Goal: Information Seeking & Learning: Learn about a topic

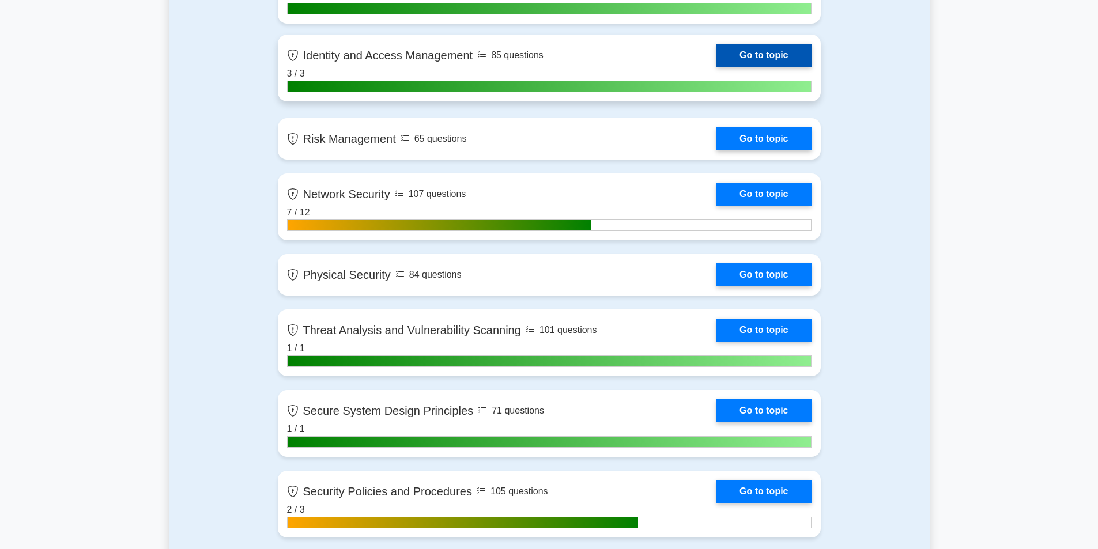
scroll to position [923, 0]
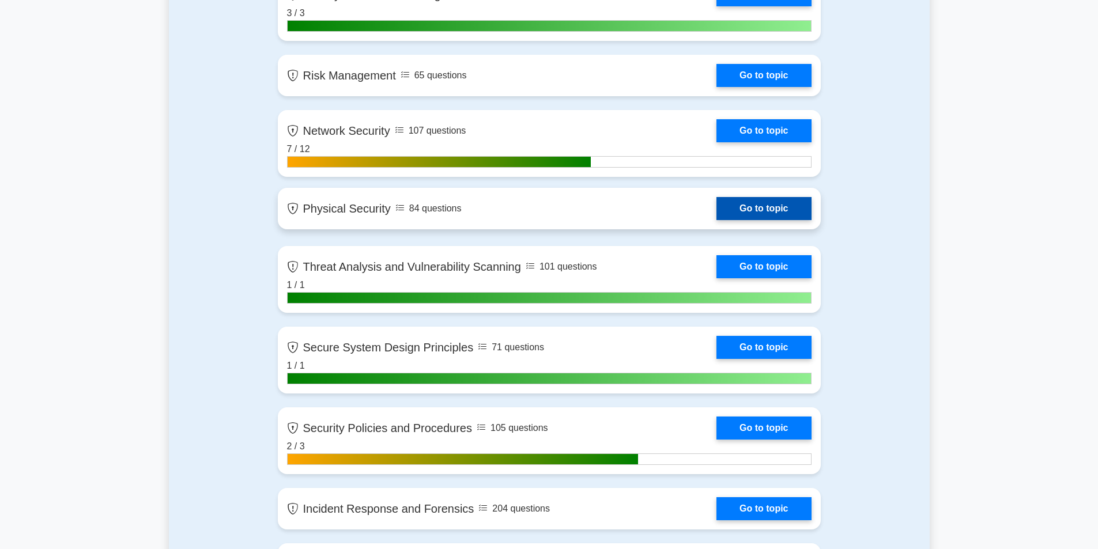
click at [717, 209] on link "Go to topic" at bounding box center [764, 208] width 95 height 23
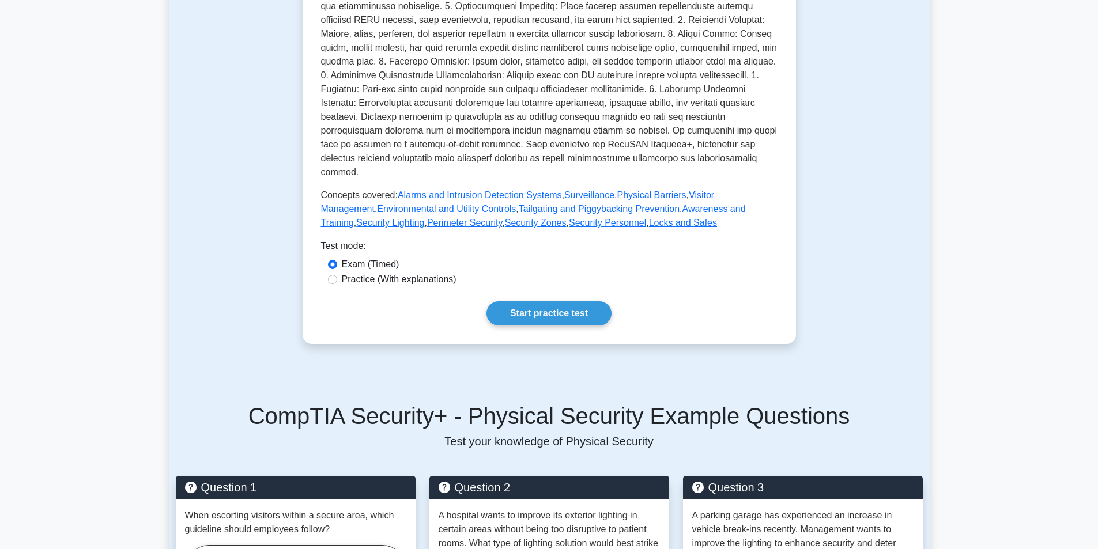
scroll to position [288, 0]
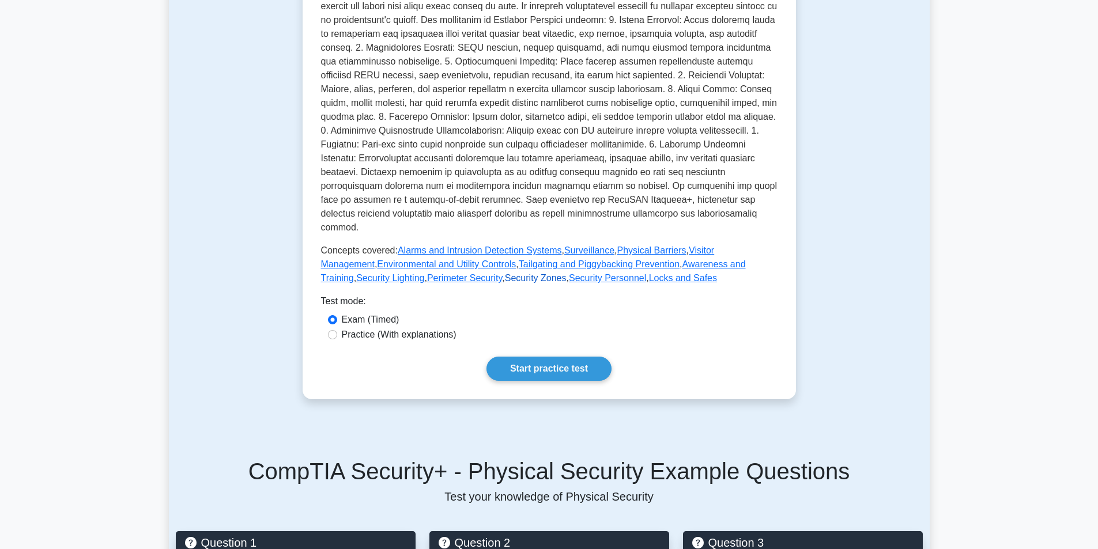
click at [505, 273] on link "Security Zones" at bounding box center [536, 278] width 62 height 10
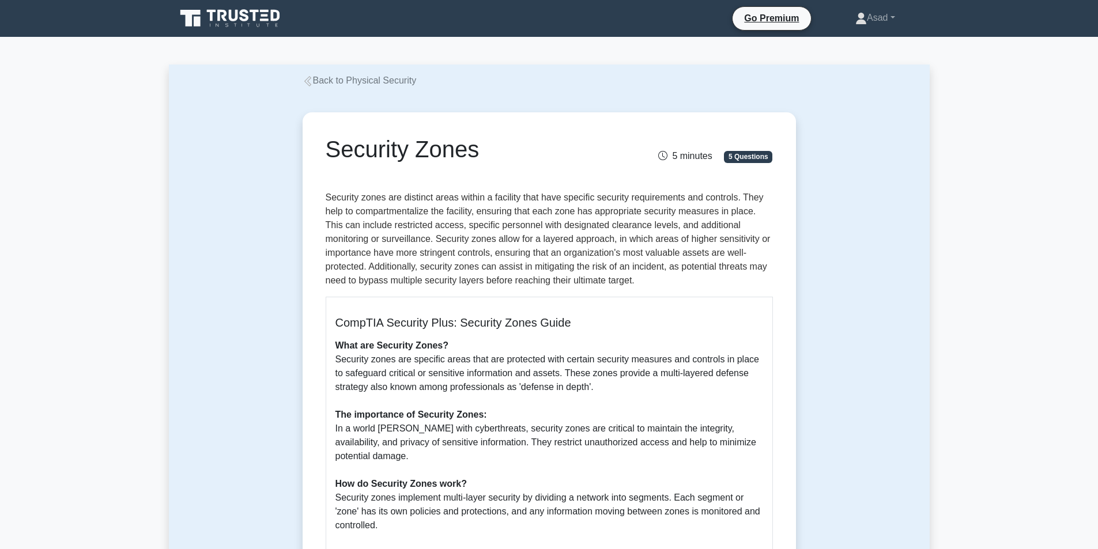
drag, startPoint x: 328, startPoint y: 148, endPoint x: 480, endPoint y: 150, distance: 151.7
click at [480, 150] on h1 "Security Zones" at bounding box center [472, 149] width 293 height 28
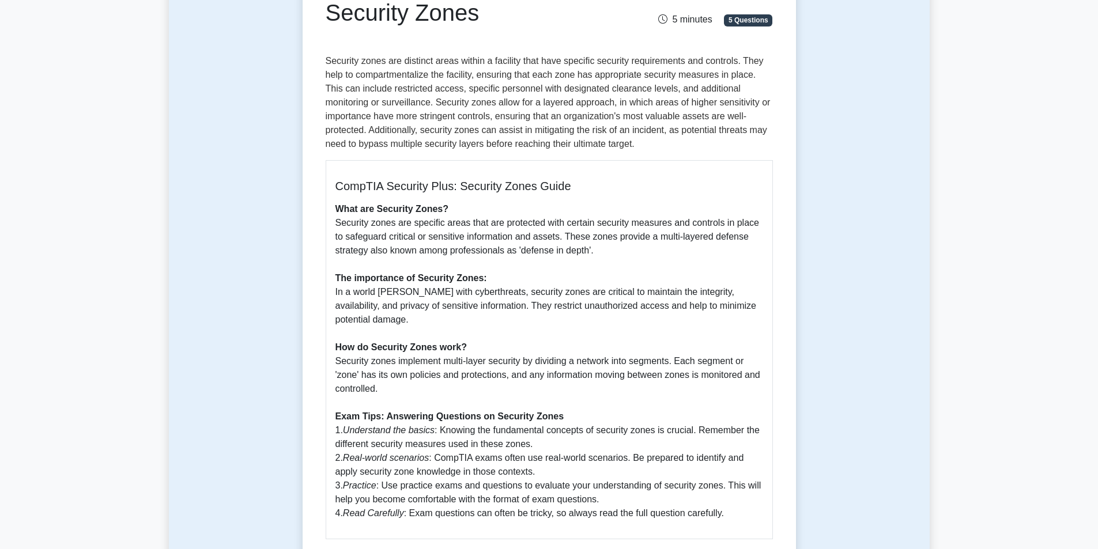
scroll to position [288, 0]
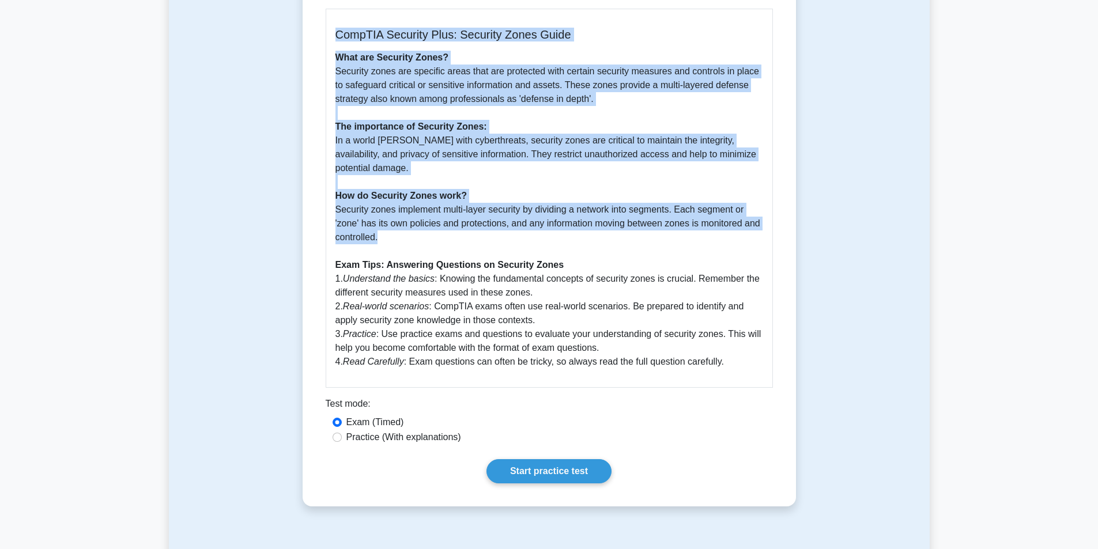
click at [379, 231] on p "What are Security Zones? Security zones are specific areas that are protected w…" at bounding box center [550, 210] width 428 height 318
copy div "Security Zones 5 minutes 5 Questions Security zones are distinct areas within a…"
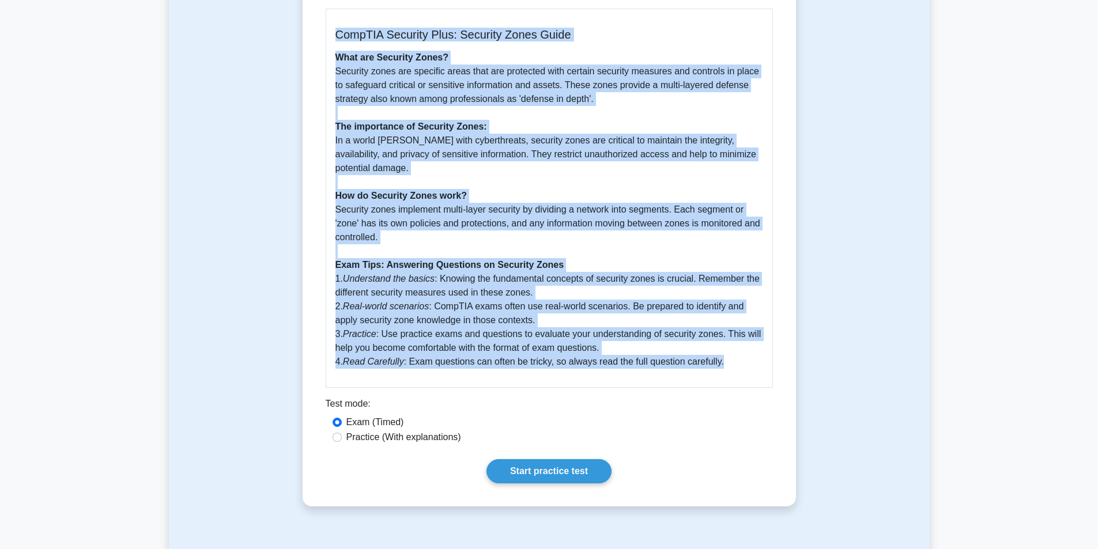
click at [735, 363] on p "What are Security Zones? Security zones are specific areas that are protected w…" at bounding box center [550, 210] width 428 height 318
copy div "Security Zones 5 minutes 5 Questions Security zones are distinct areas within a…"
click at [654, 387] on div "CompTIA Security Plus: Security Zones Guide What are Security Zones? Security z…" at bounding box center [549, 198] width 447 height 379
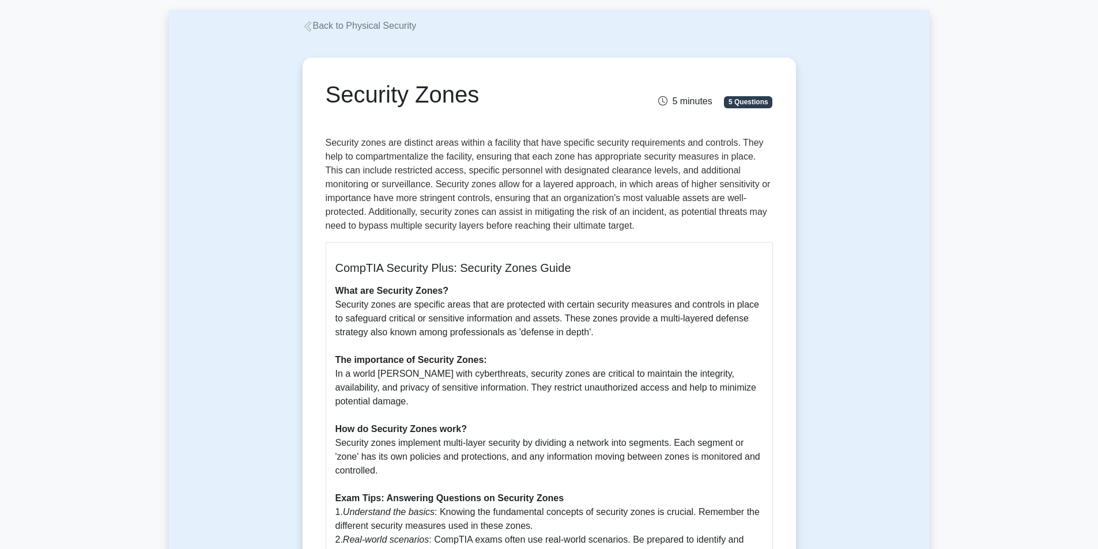
scroll to position [0, 0]
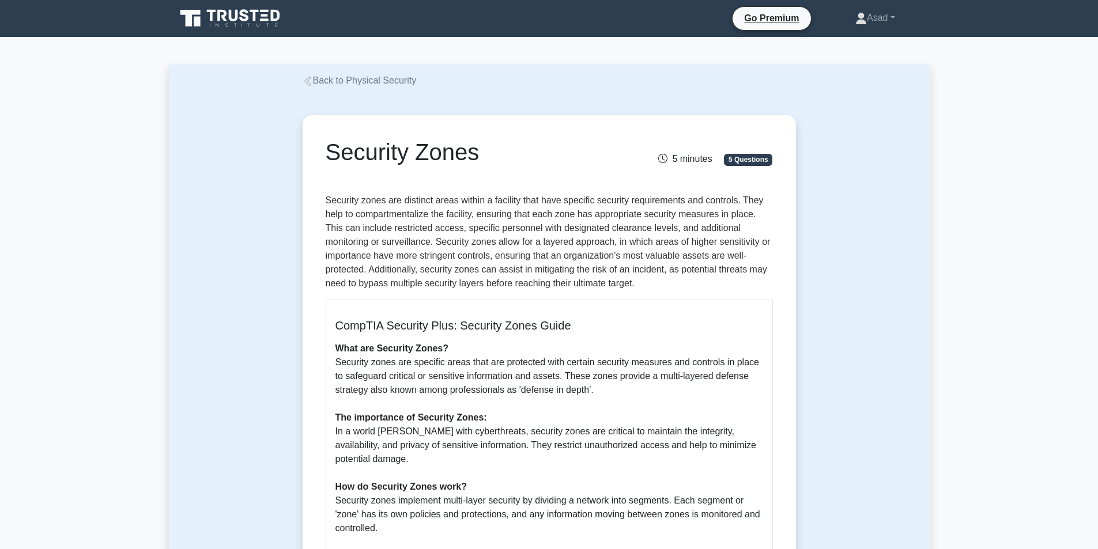
click at [318, 84] on link "Back to Physical Security" at bounding box center [360, 81] width 114 height 10
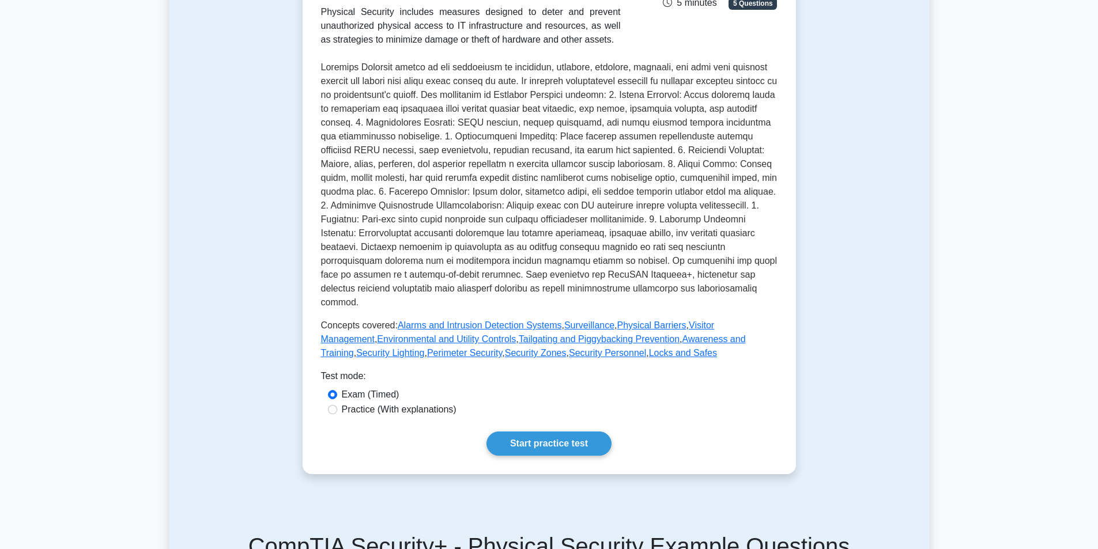
scroll to position [288, 0]
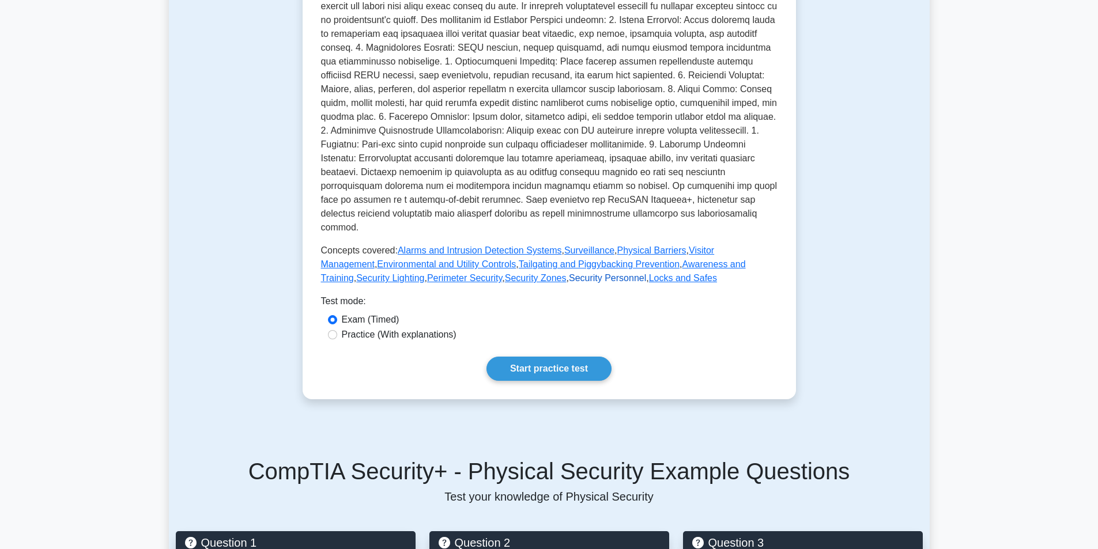
click at [569, 273] on link "Security Personnel" at bounding box center [607, 278] width 77 height 10
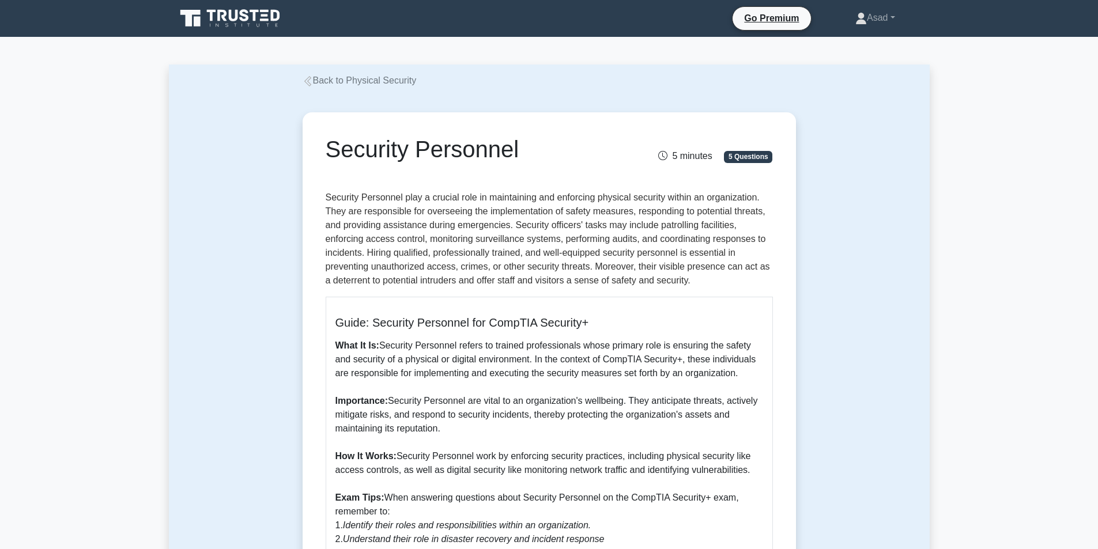
drag, startPoint x: 328, startPoint y: 147, endPoint x: 517, endPoint y: 141, distance: 189.8
click at [517, 141] on h1 "Security Personnel" at bounding box center [472, 149] width 293 height 28
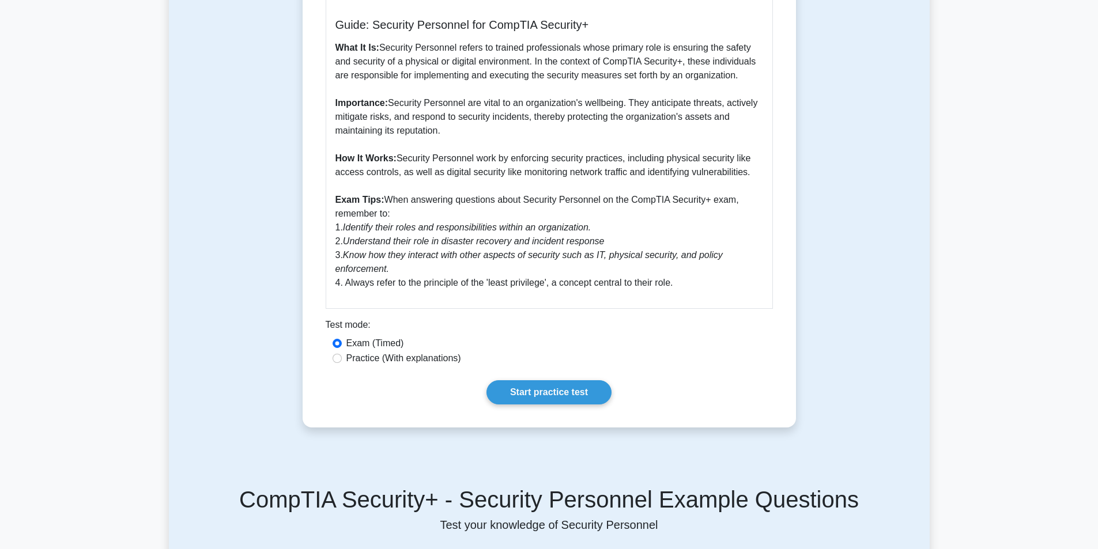
scroll to position [173, 0]
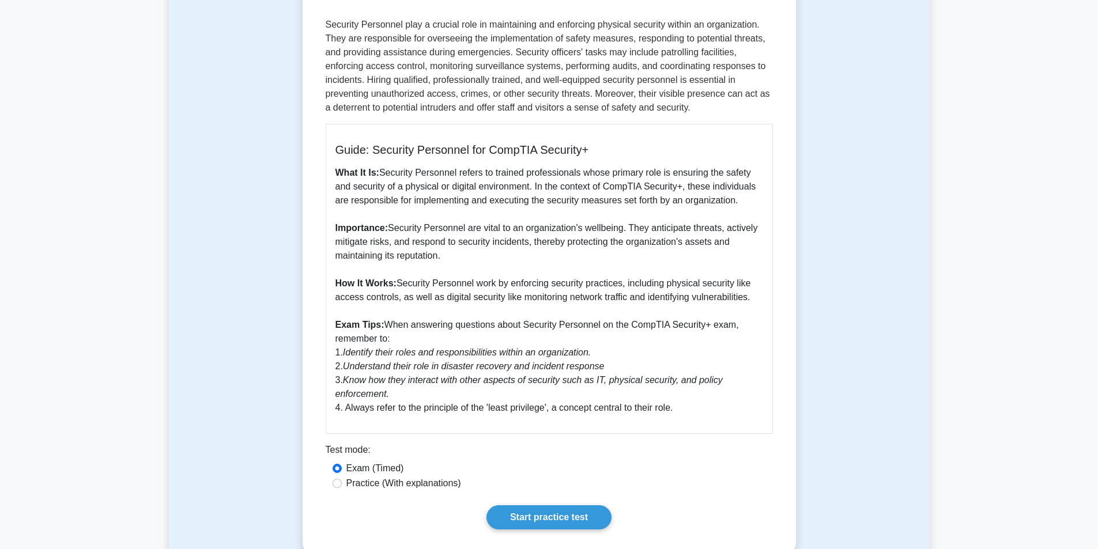
click at [753, 299] on p "What It Is: Security Personnel refers to trained professionals whose primary ro…" at bounding box center [550, 290] width 428 height 249
copy div "Security Personnel 5 minutes 5 Questions Security Personnel play a crucial role…"
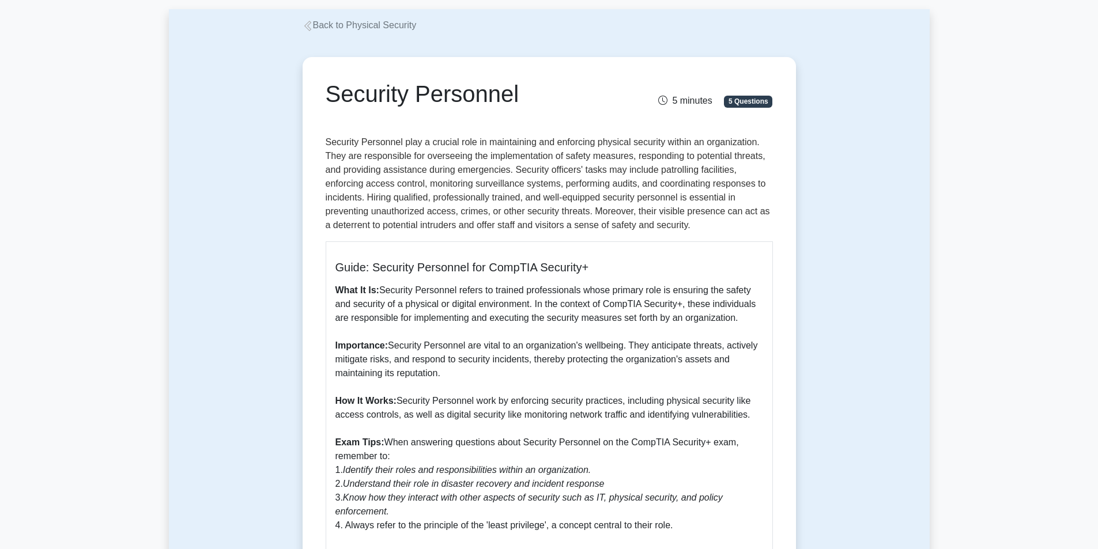
scroll to position [0, 0]
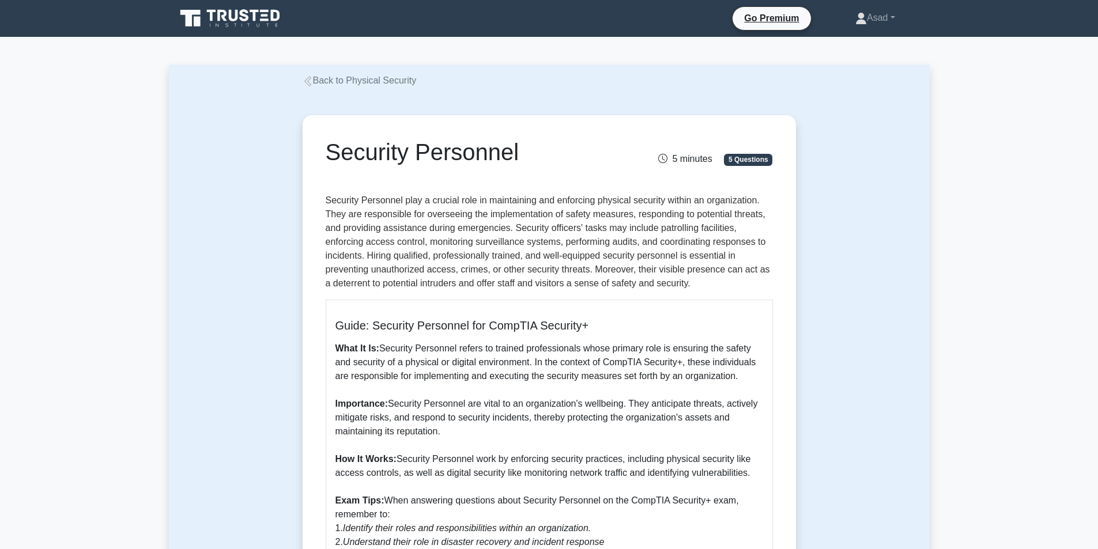
click at [343, 85] on link "Back to Physical Security" at bounding box center [360, 81] width 114 height 10
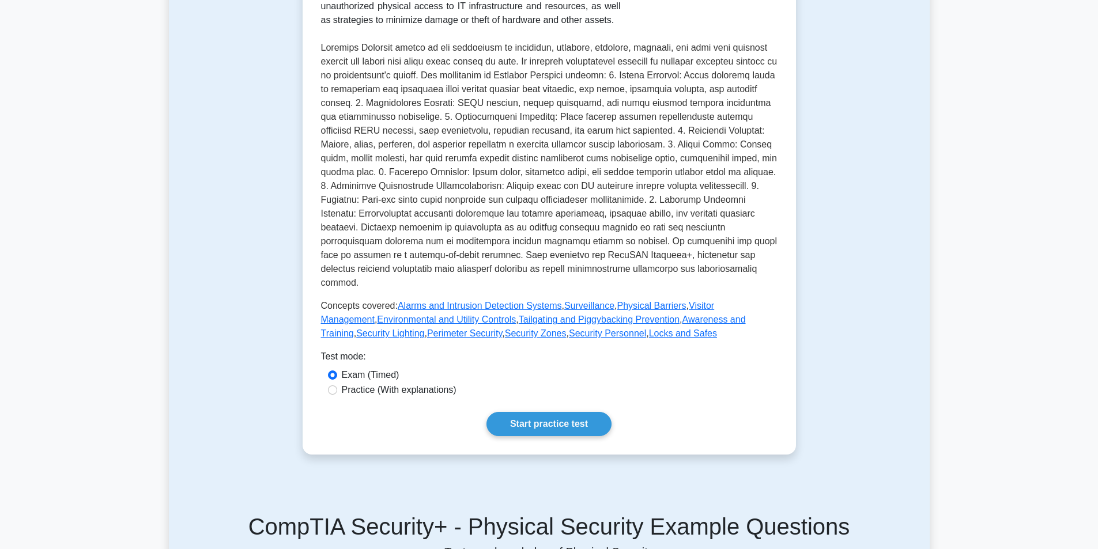
scroll to position [346, 0]
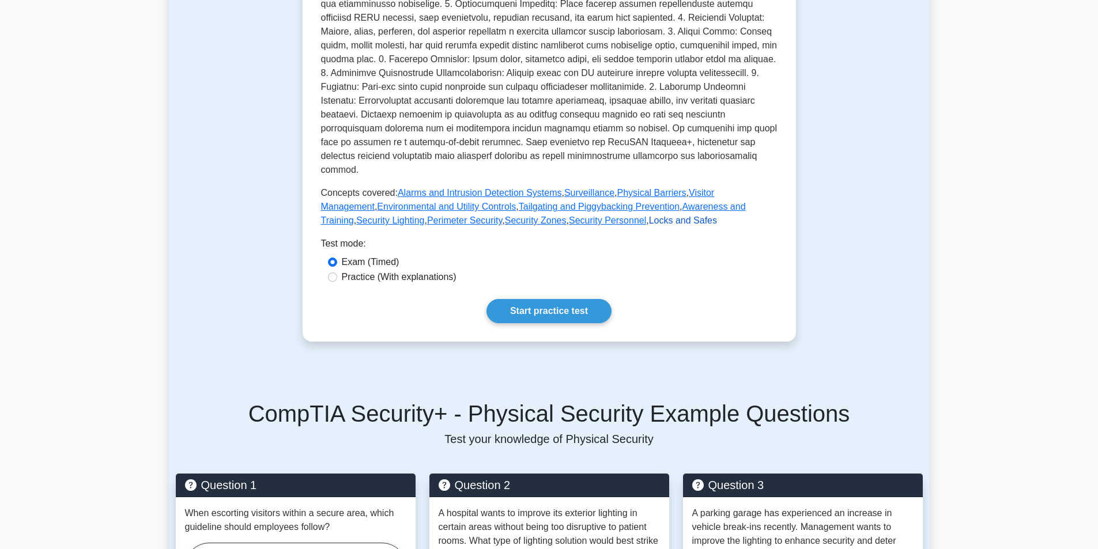
click at [649, 216] on link "Locks and Safes" at bounding box center [683, 221] width 68 height 10
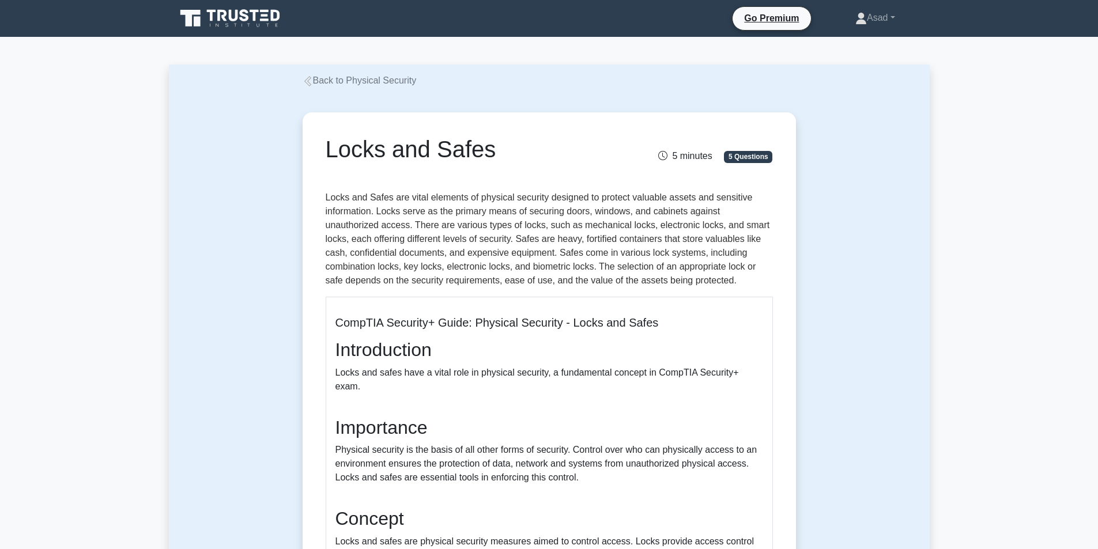
drag, startPoint x: 320, startPoint y: 142, endPoint x: 510, endPoint y: 153, distance: 190.0
click at [510, 153] on div "Locks and Safes" at bounding box center [472, 151] width 307 height 32
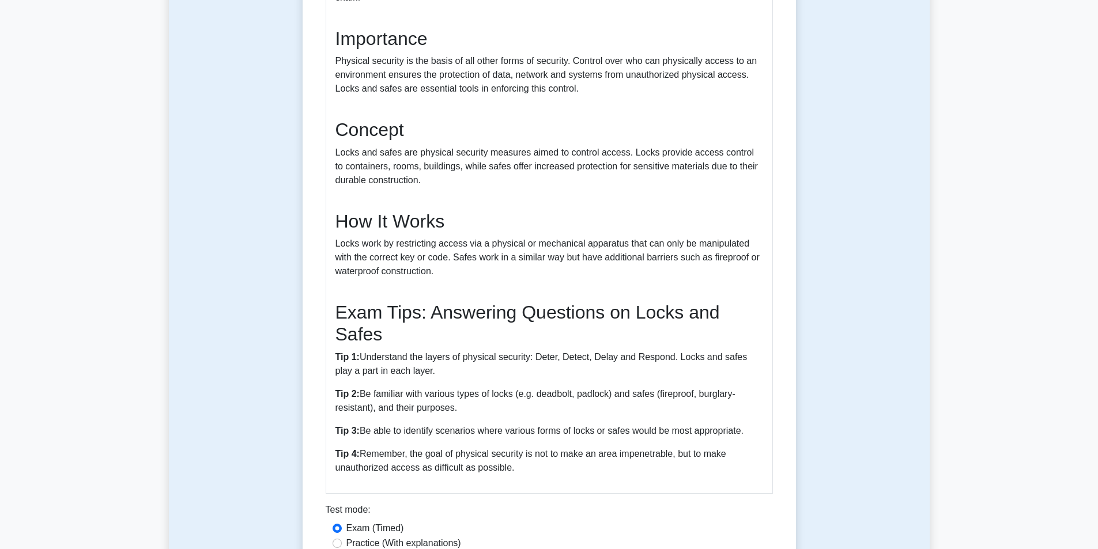
scroll to position [461, 0]
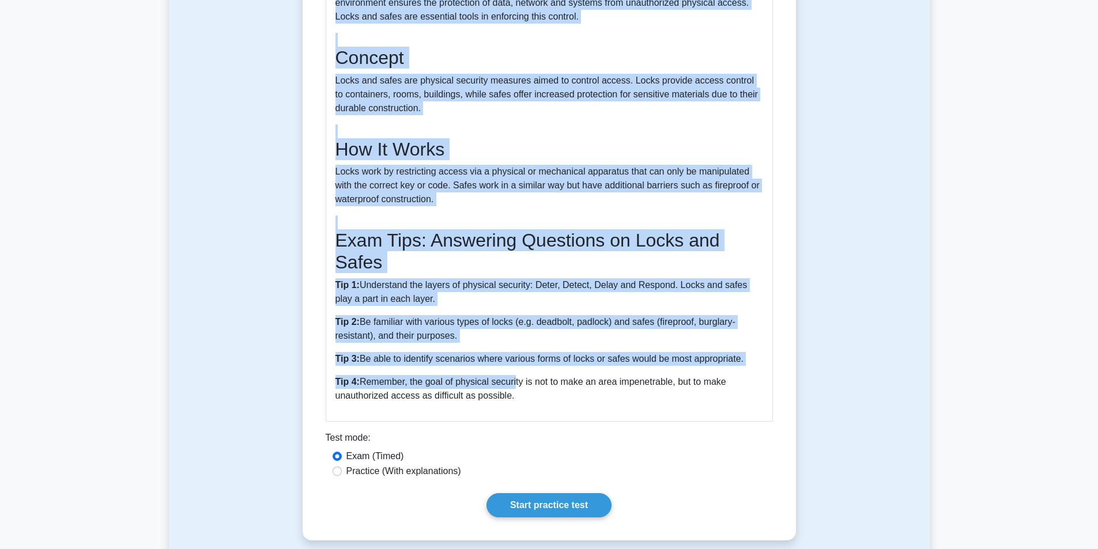
click at [513, 375] on p "Tip 4: Remember, the goal of physical security is not to make an area impenetra…" at bounding box center [550, 389] width 428 height 28
click at [511, 385] on p "Tip 4: Remember, the goal of physical security is not to make an area impenetra…" at bounding box center [550, 389] width 428 height 28
copy div "Locks and Safes 5 minutes 5 Questions Locks and Safes are vital elements of phy…"
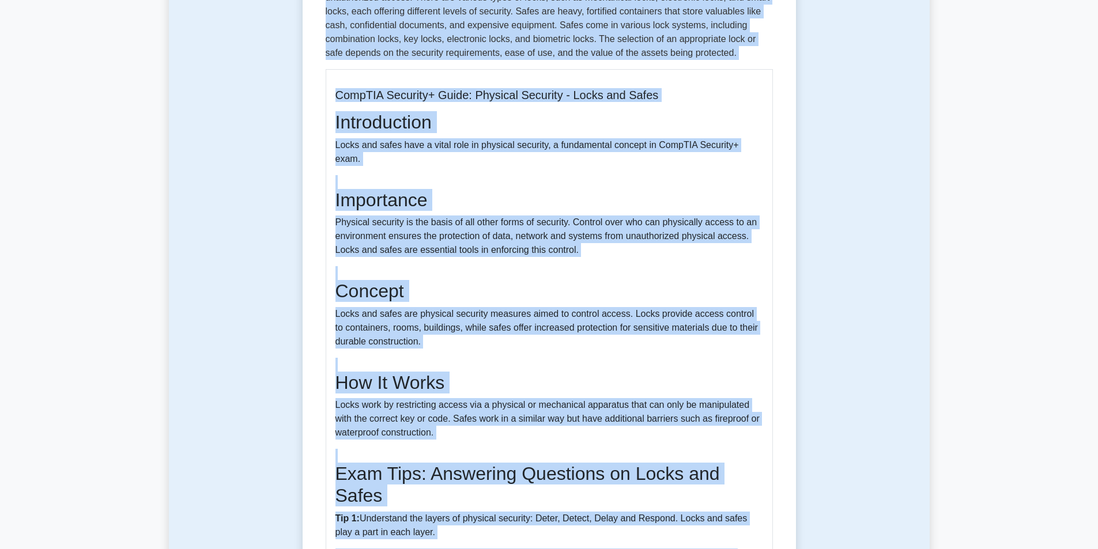
scroll to position [0, 0]
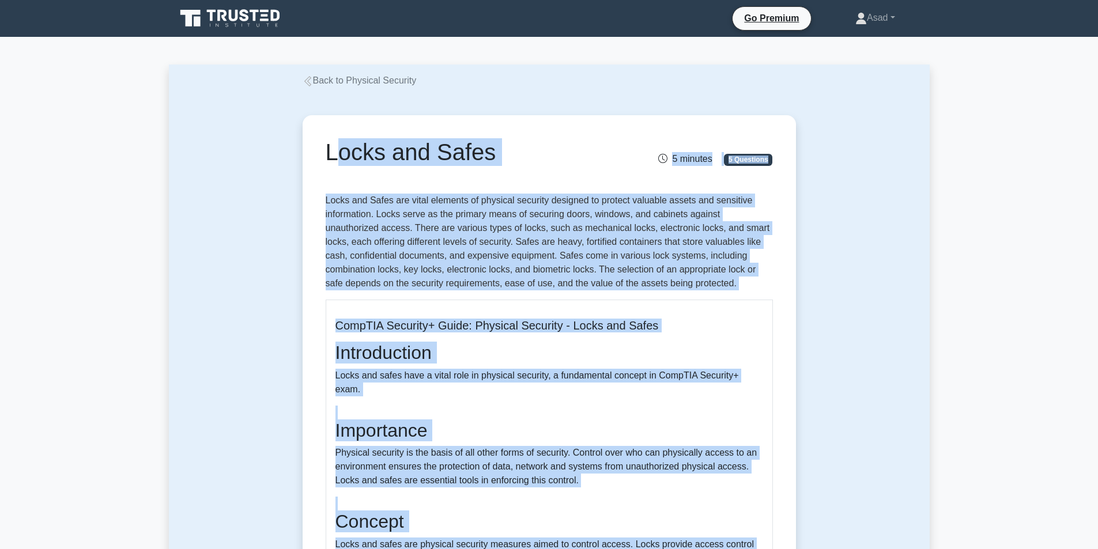
click at [304, 80] on icon at bounding box center [308, 81] width 10 height 10
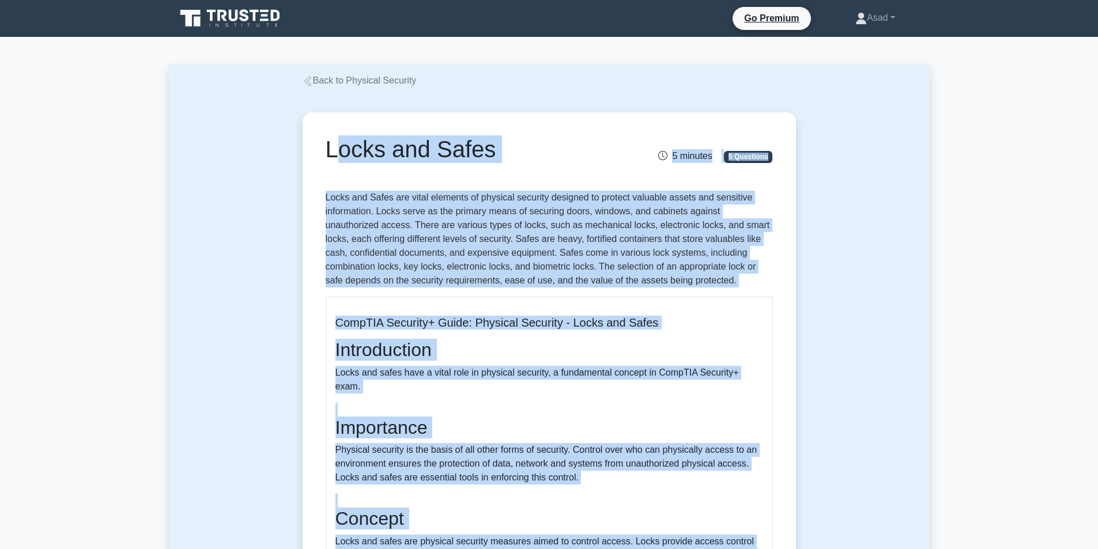
click at [468, 247] on p "Locks and Safes are vital elements of physical security designed to protect val…" at bounding box center [549, 239] width 447 height 97
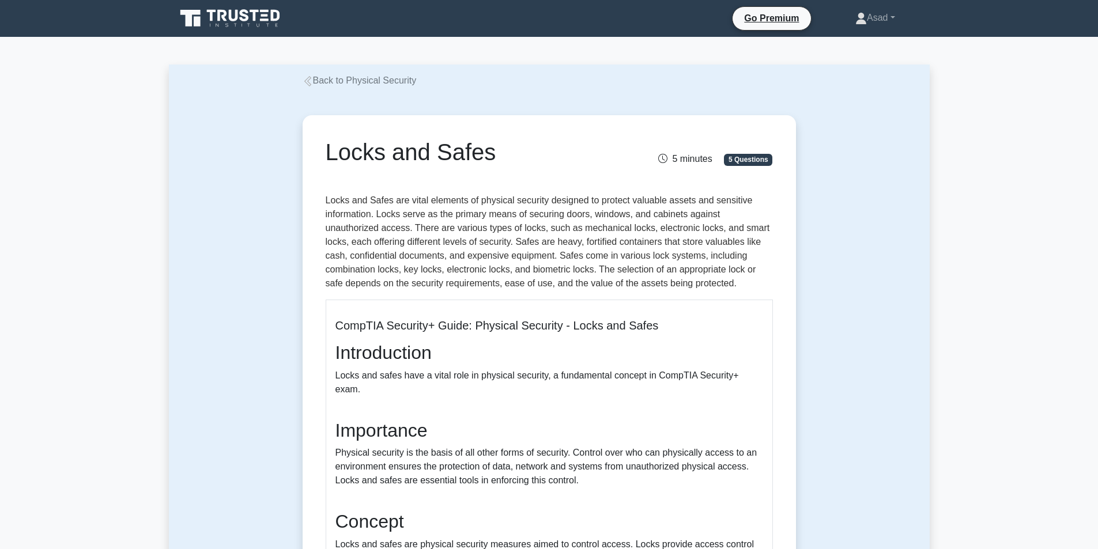
click at [318, 82] on link "Back to Physical Security" at bounding box center [360, 81] width 114 height 10
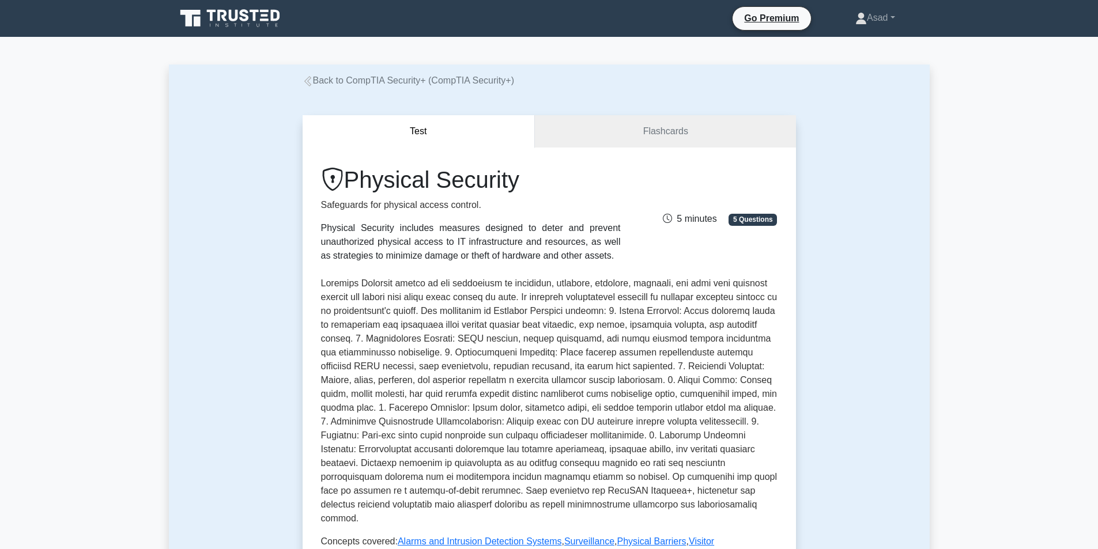
click at [327, 80] on link "Back to CompTIA Security+ (CompTIA Security+)" at bounding box center [409, 81] width 212 height 10
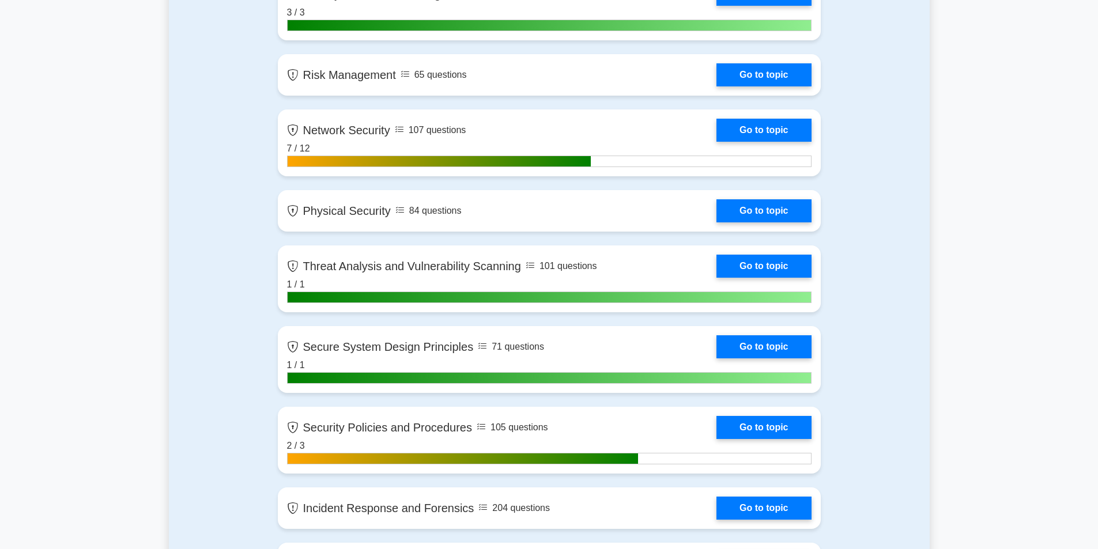
scroll to position [1038, 0]
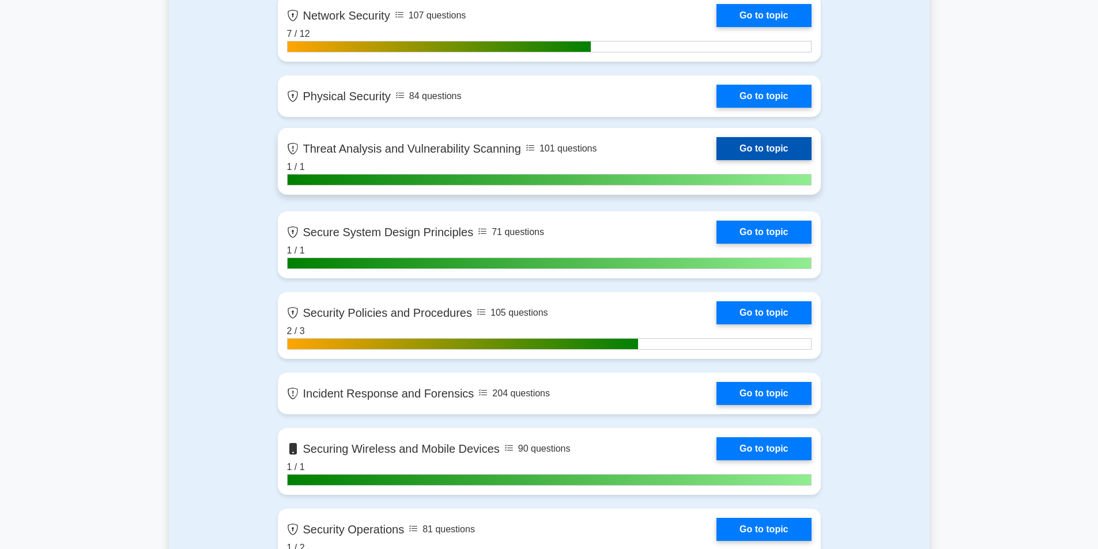
click at [717, 155] on link "Go to topic" at bounding box center [764, 148] width 95 height 23
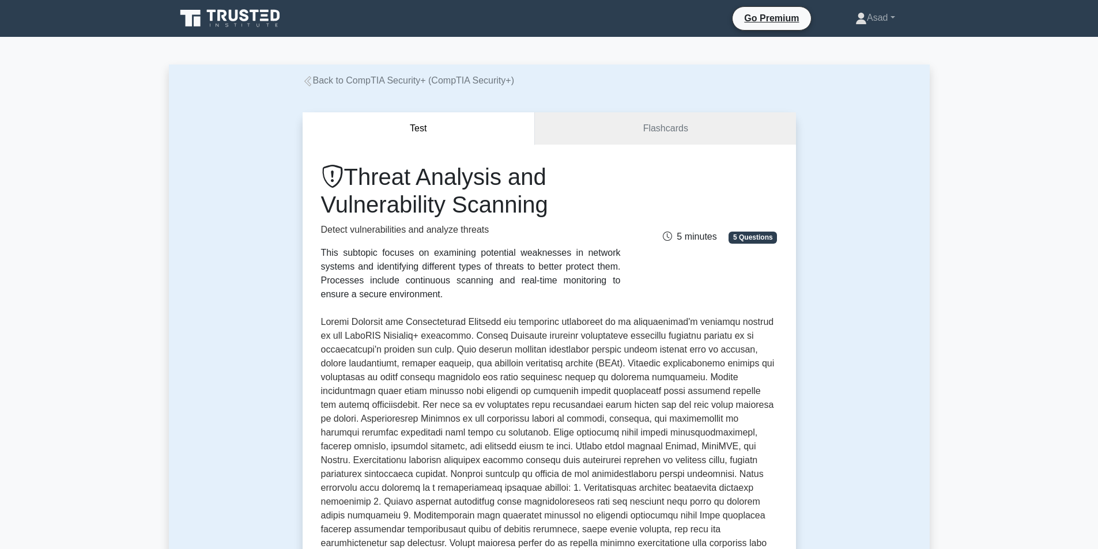
drag, startPoint x: 353, startPoint y: 166, endPoint x: 559, endPoint y: 206, distance: 209.7
click at [559, 206] on h1 "Threat Analysis and Vulnerability Scanning" at bounding box center [471, 190] width 300 height 55
copy h1 "Threat Analysis and Vulnerability Scanning"
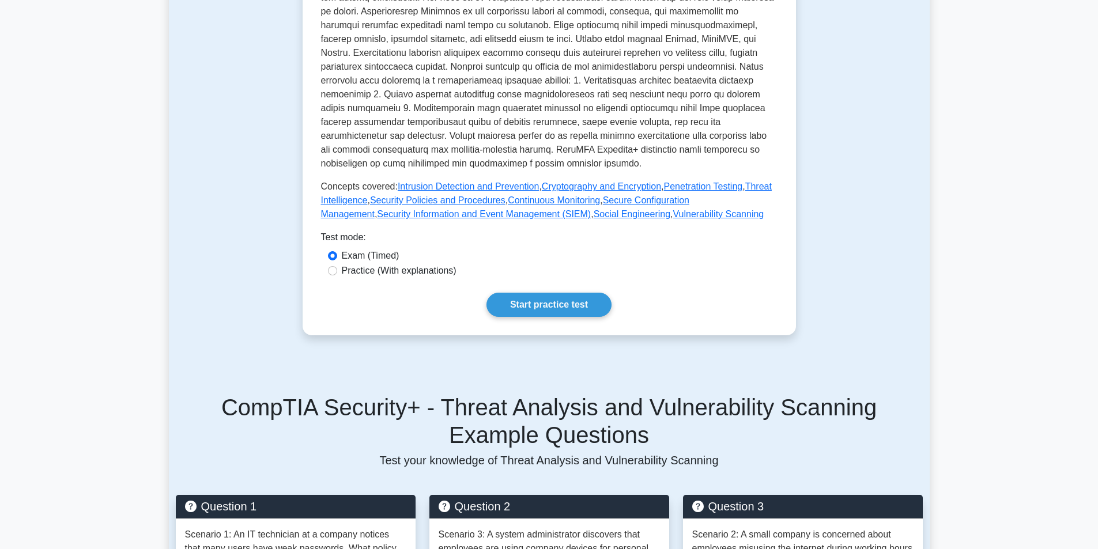
scroll to position [288, 0]
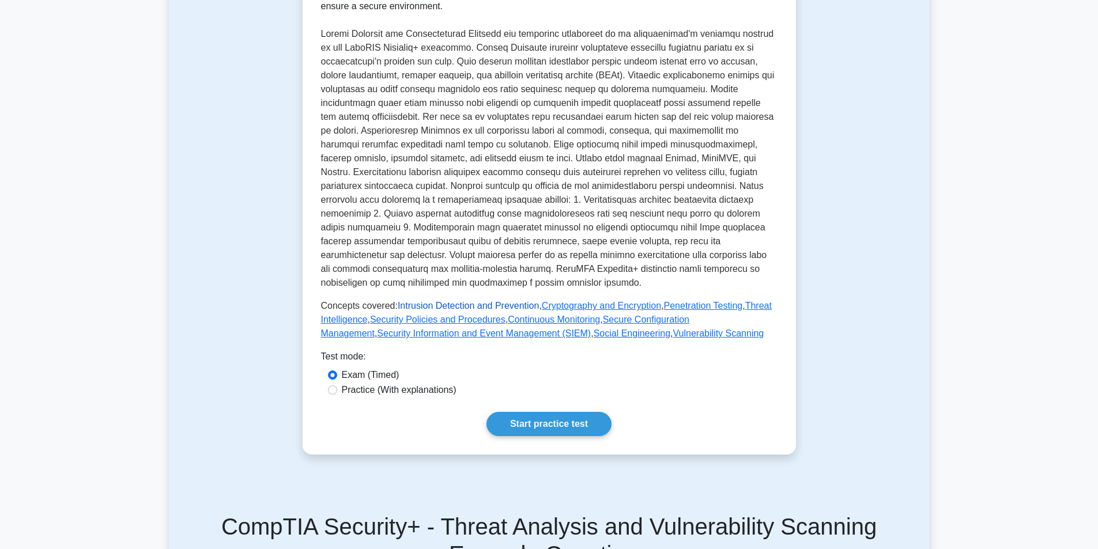
click at [442, 306] on link "Intrusion Detection and Prevention" at bounding box center [468, 306] width 141 height 10
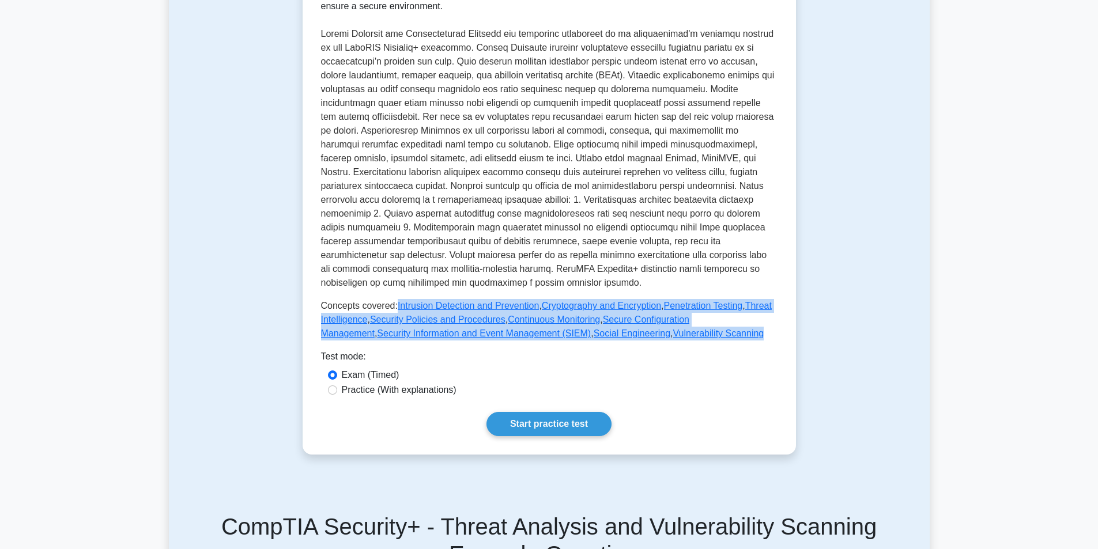
drag, startPoint x: 393, startPoint y: 305, endPoint x: 680, endPoint y: 329, distance: 287.5
click at [680, 329] on p "Concepts covered: Intrusion Detection and Prevention , Cryptography and Encrypt…" at bounding box center [549, 320] width 457 height 42
copy p "Intrusion Detection and Prevention , Cryptography and Encryption , Penetration …"
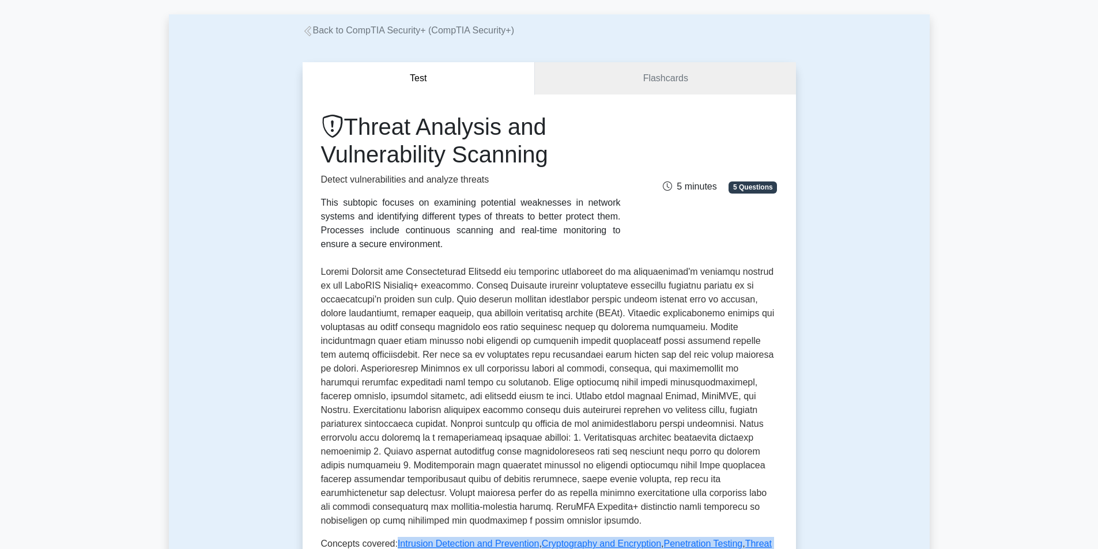
scroll to position [0, 0]
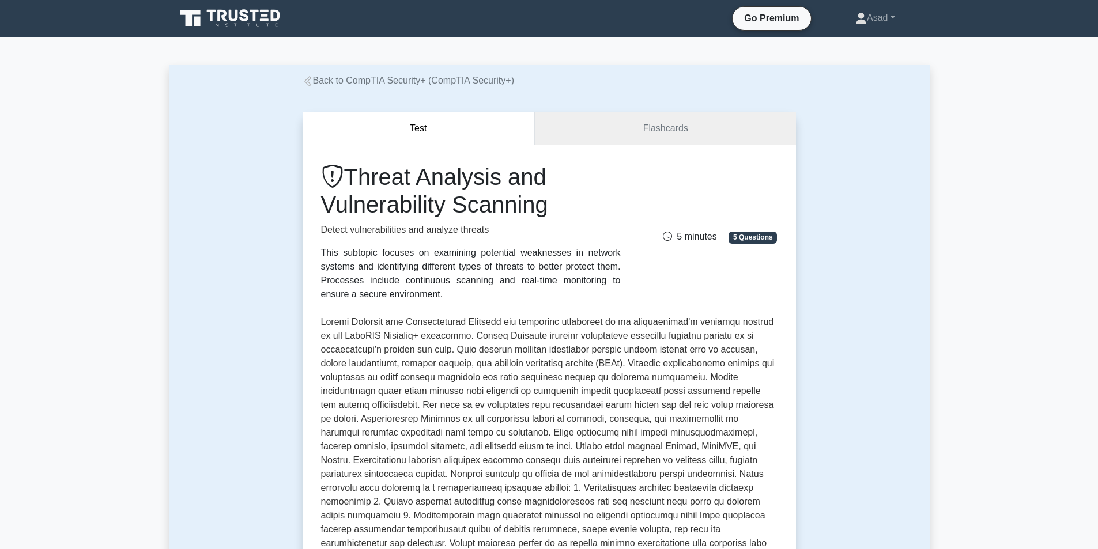
drag, startPoint x: 368, startPoint y: 176, endPoint x: 577, endPoint y: 208, distance: 211.8
click at [577, 208] on h1 "Threat Analysis and Vulnerability Scanning" at bounding box center [471, 190] width 300 height 55
copy h1 "Threat Analysis and Vulnerability Scanning"
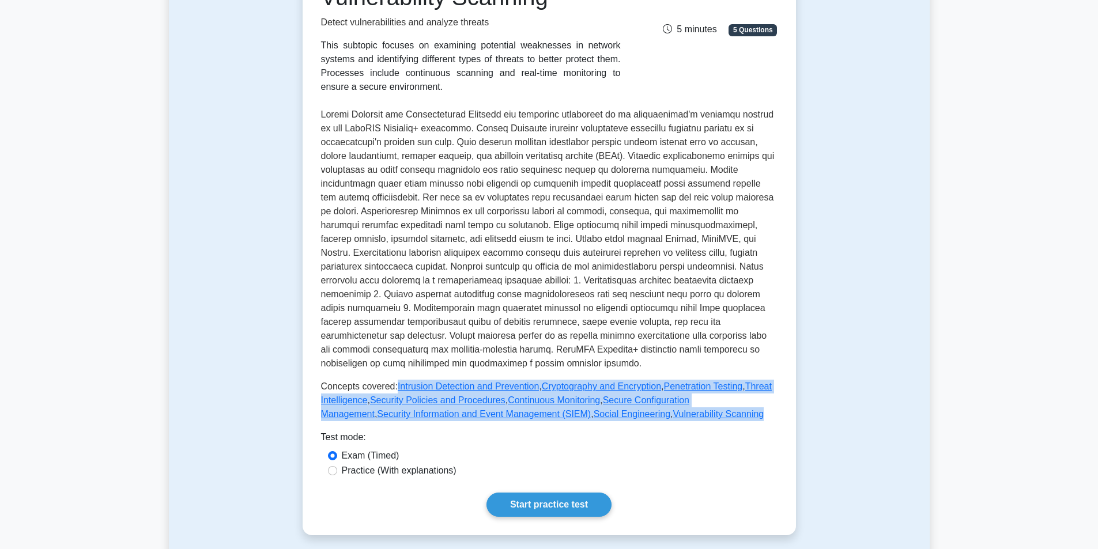
scroll to position [288, 0]
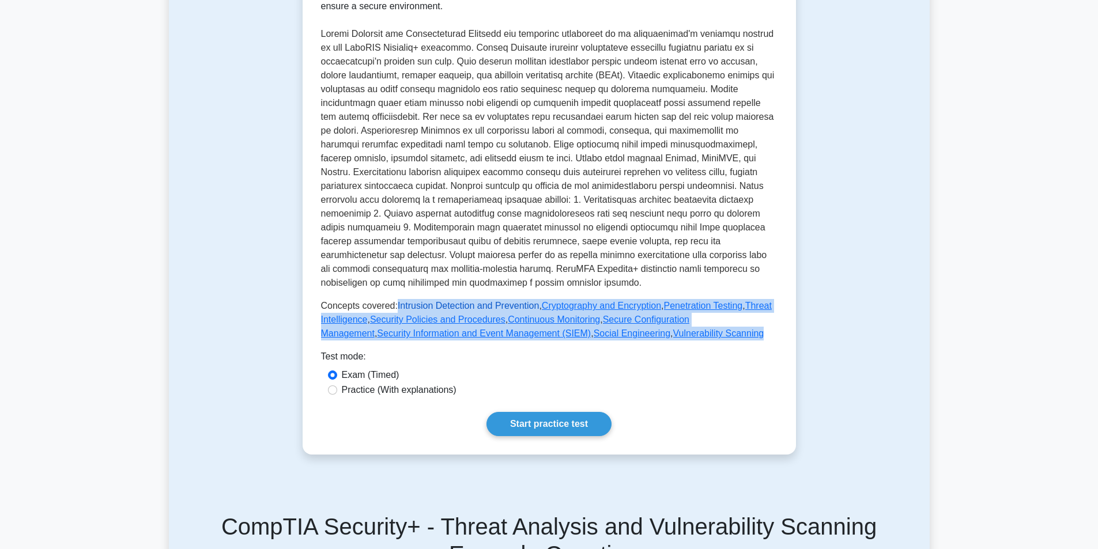
click at [432, 306] on link "Intrusion Detection and Prevention" at bounding box center [468, 306] width 141 height 10
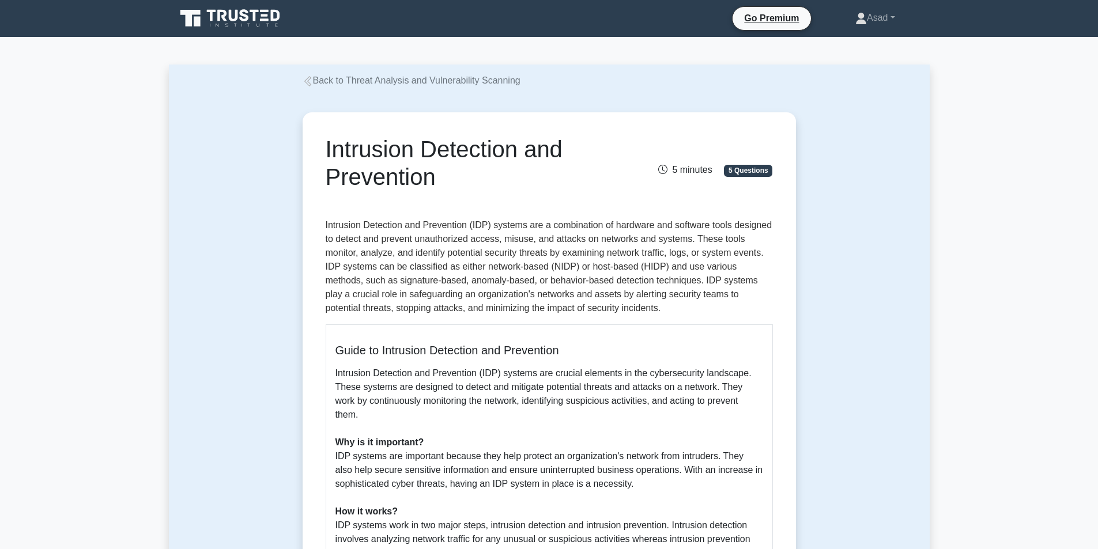
drag, startPoint x: 323, startPoint y: 148, endPoint x: 449, endPoint y: 196, distance: 134.0
click at [449, 196] on div "Intrusion Detection and Prevention 5 minutes 5 Questions" at bounding box center [549, 172] width 447 height 74
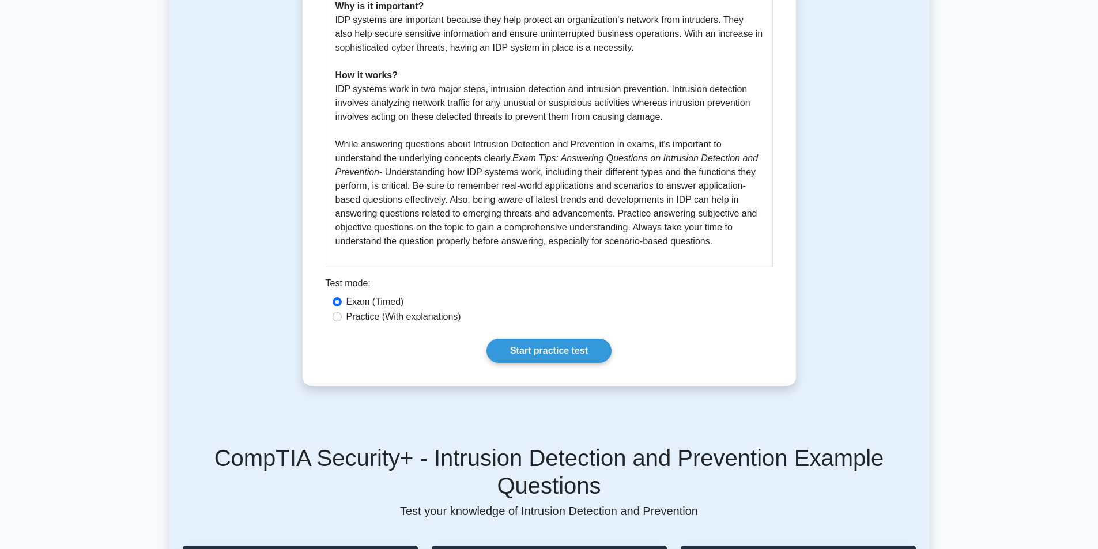
scroll to position [288, 0]
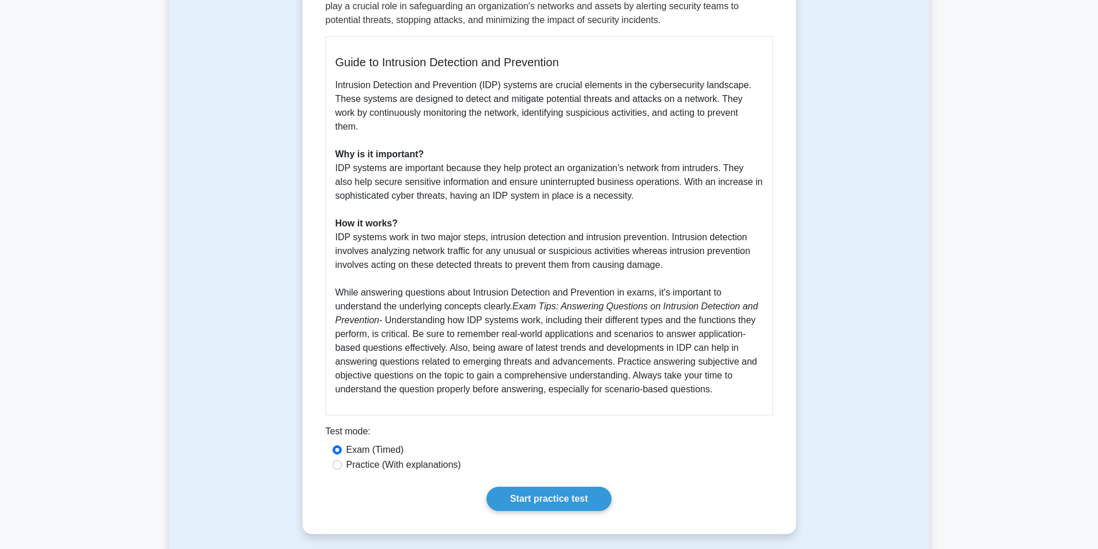
click at [721, 377] on p "Intrusion Detection and Prevention (IDP) systems are crucial elements in the cy…" at bounding box center [550, 237] width 428 height 318
copy div "Intrusion Detection and Prevention 5 minutes 5 Questions Intrusion Detection an…"
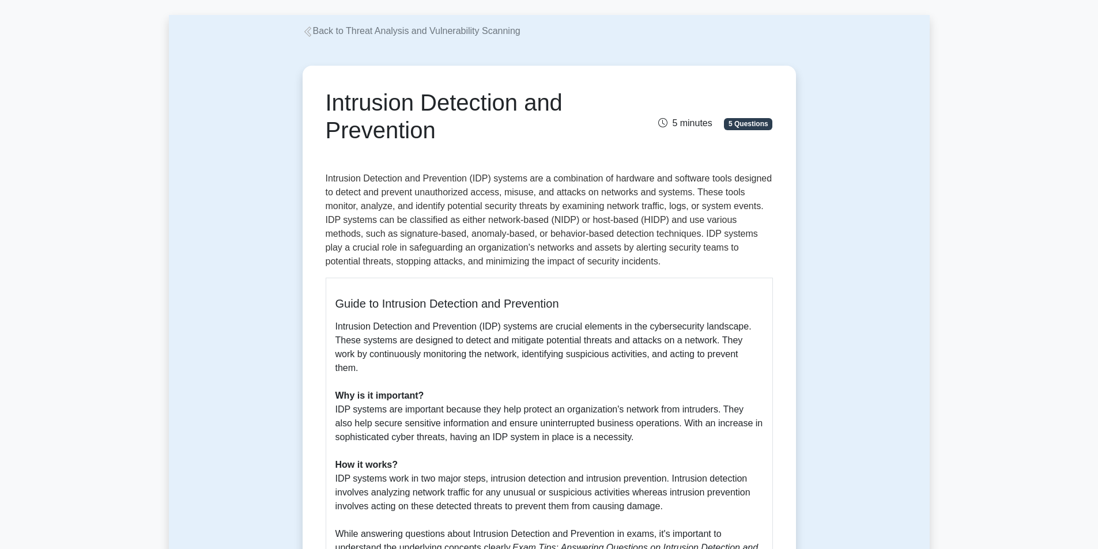
scroll to position [0, 0]
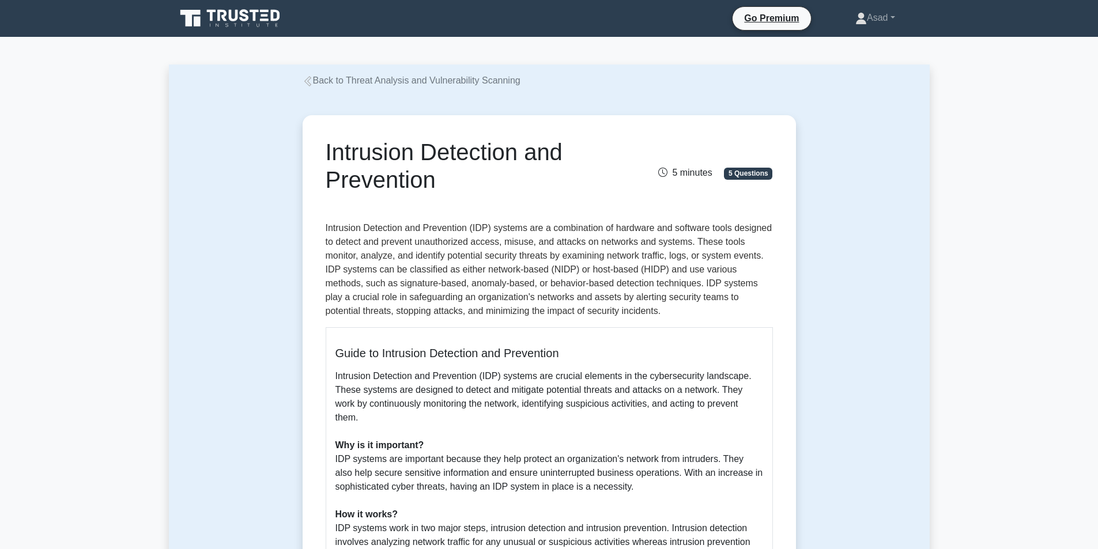
click at [353, 80] on link "Back to Threat Analysis and Vulnerability Scanning" at bounding box center [412, 81] width 218 height 10
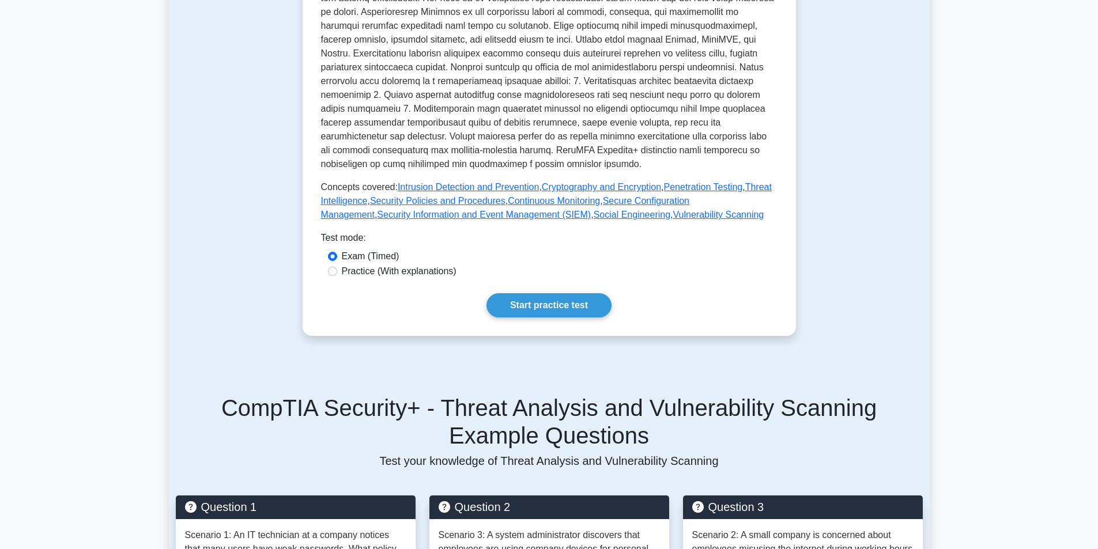
scroll to position [404, 0]
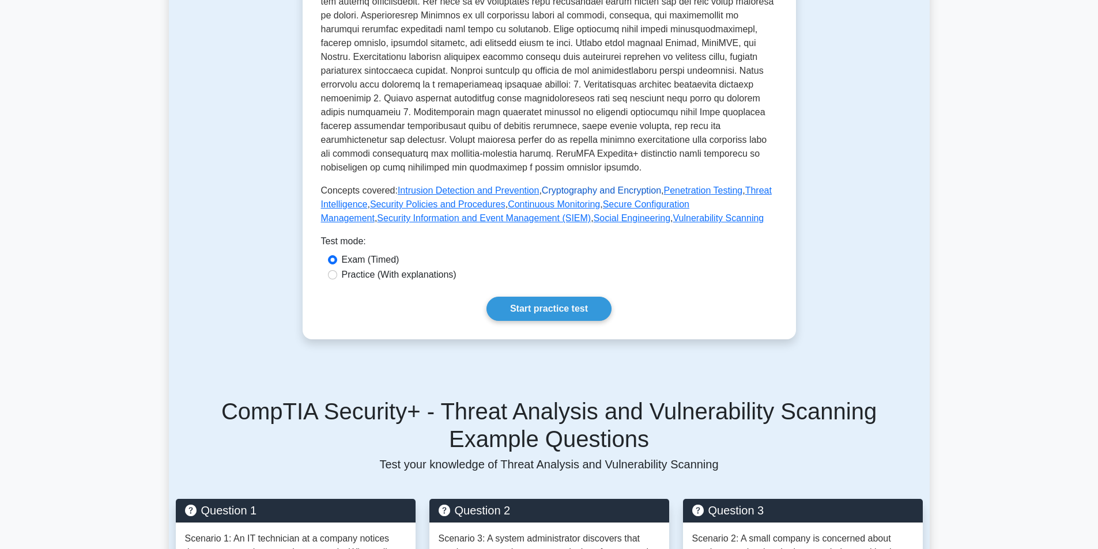
click at [577, 192] on link "Cryptography and Encryption" at bounding box center [601, 191] width 119 height 10
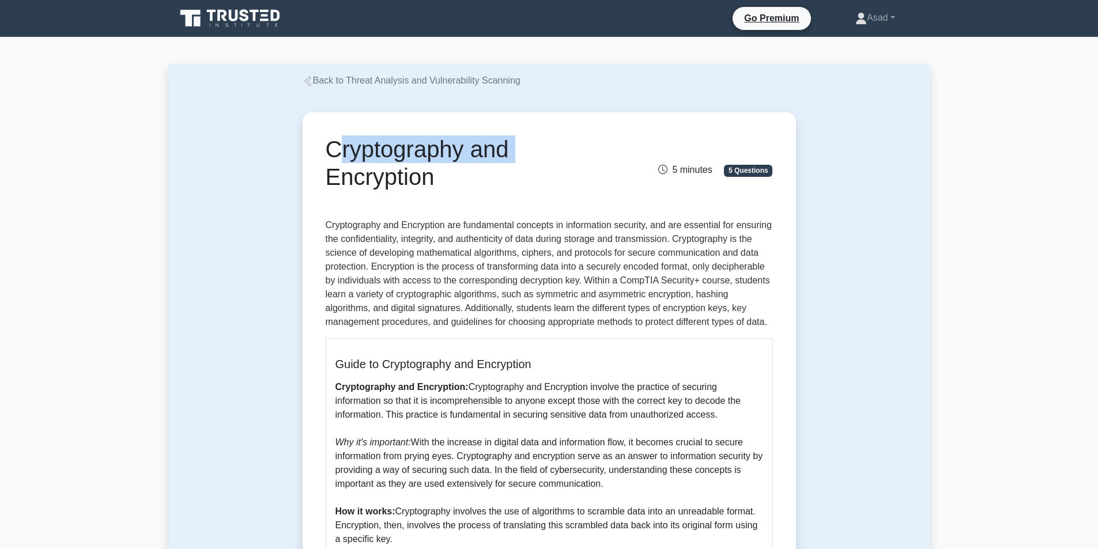
drag, startPoint x: 323, startPoint y: 146, endPoint x: 537, endPoint y: 150, distance: 213.4
click at [537, 150] on div "Cryptography and Encryption" at bounding box center [472, 165] width 307 height 60
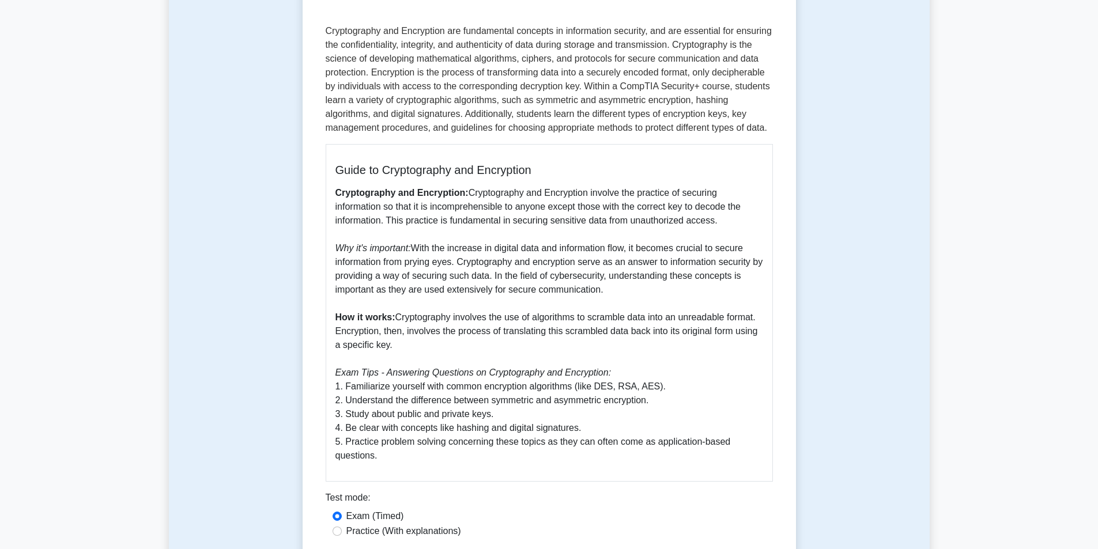
scroll to position [288, 0]
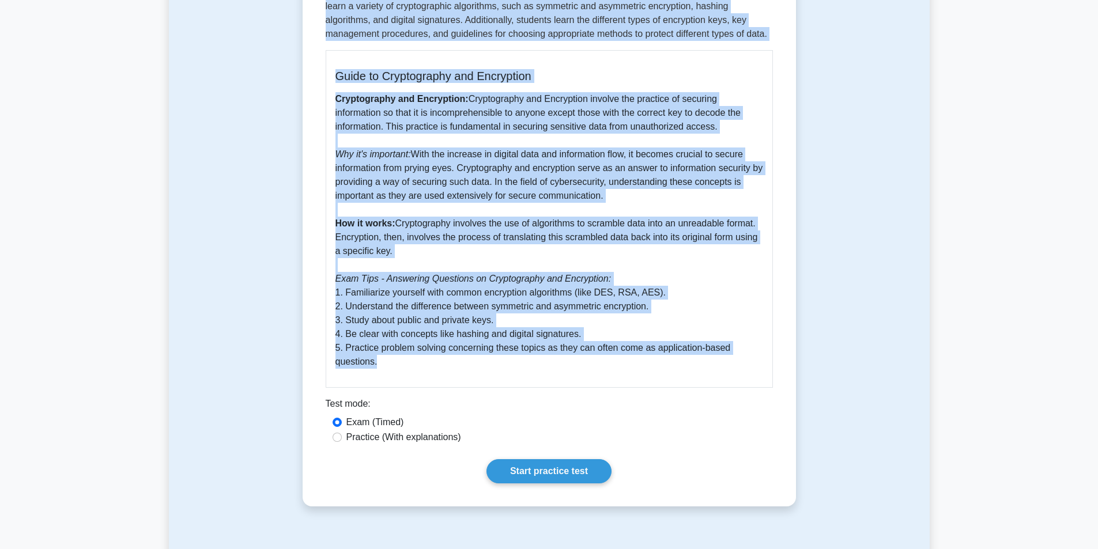
click at [387, 366] on p "Cryptography and Encryption: Cryptography and Encryption involve the practice o…" at bounding box center [550, 230] width 428 height 277
copy div "Cryptography and Encryption 5 minutes 5 Questions Cryptography and Encryption a…"
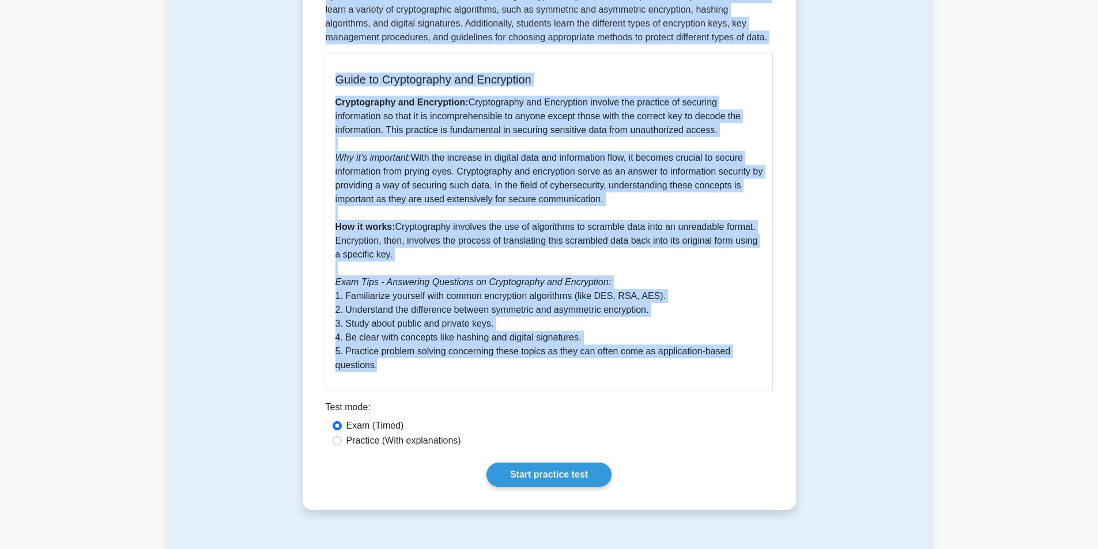
scroll to position [0, 0]
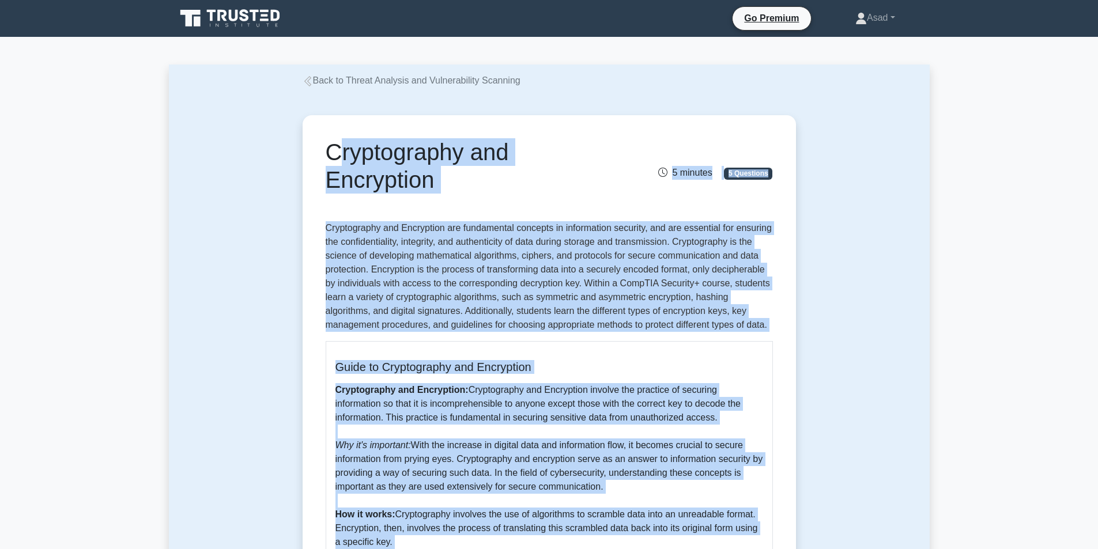
click at [336, 82] on link "Back to Threat Analysis and Vulnerability Scanning" at bounding box center [412, 81] width 218 height 10
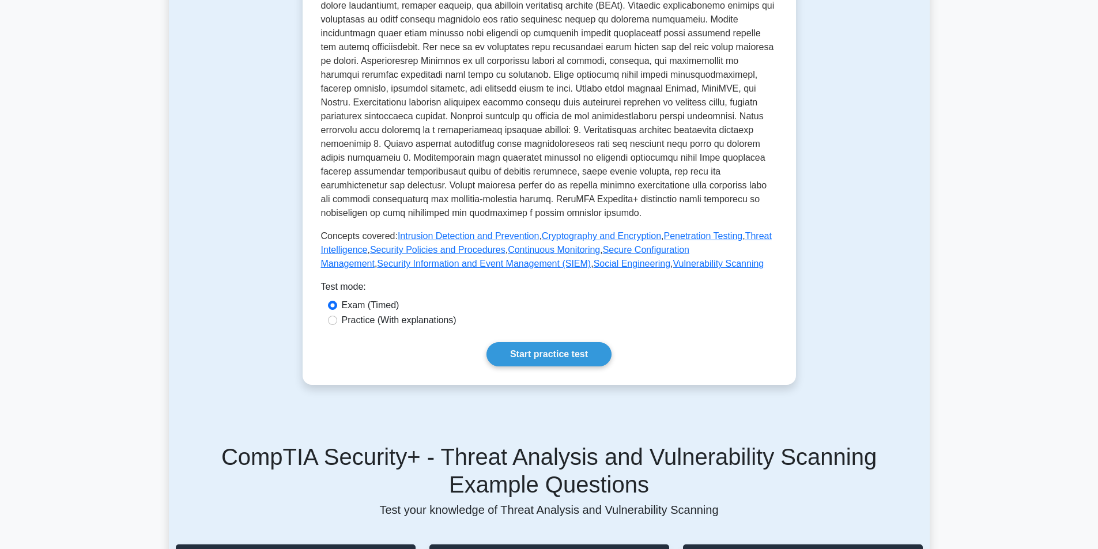
scroll to position [404, 0]
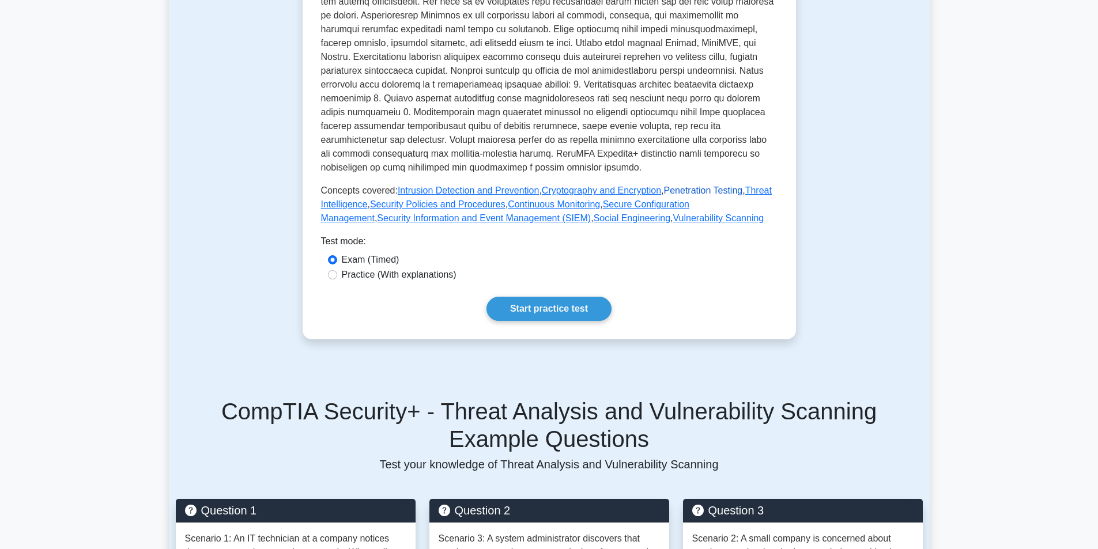
click at [683, 191] on link "Penetration Testing" at bounding box center [703, 191] width 79 height 10
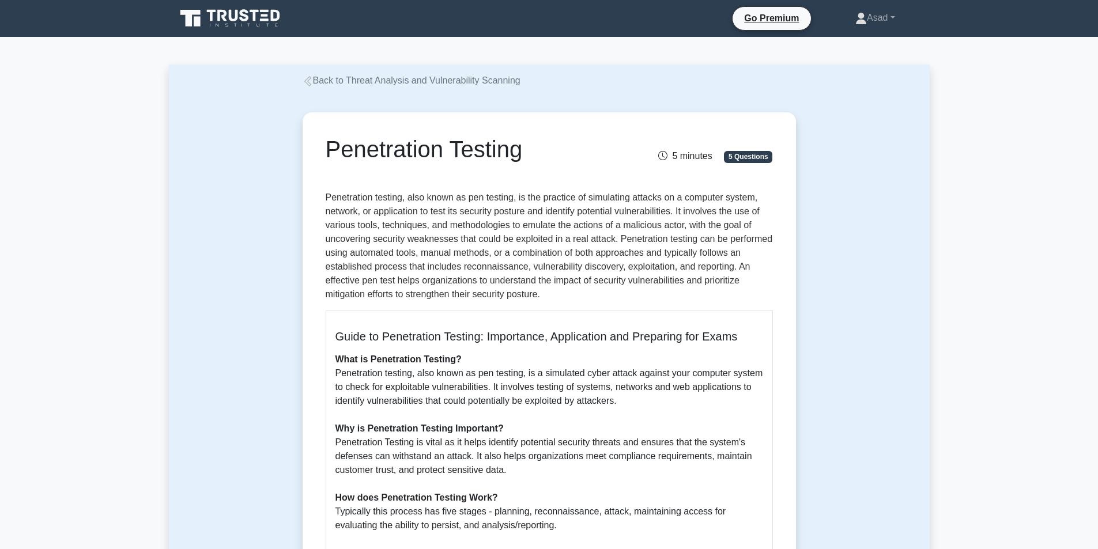
drag, startPoint x: 323, startPoint y: 153, endPoint x: 528, endPoint y: 153, distance: 204.7
click at [528, 153] on div "Penetration Testing" at bounding box center [472, 151] width 307 height 32
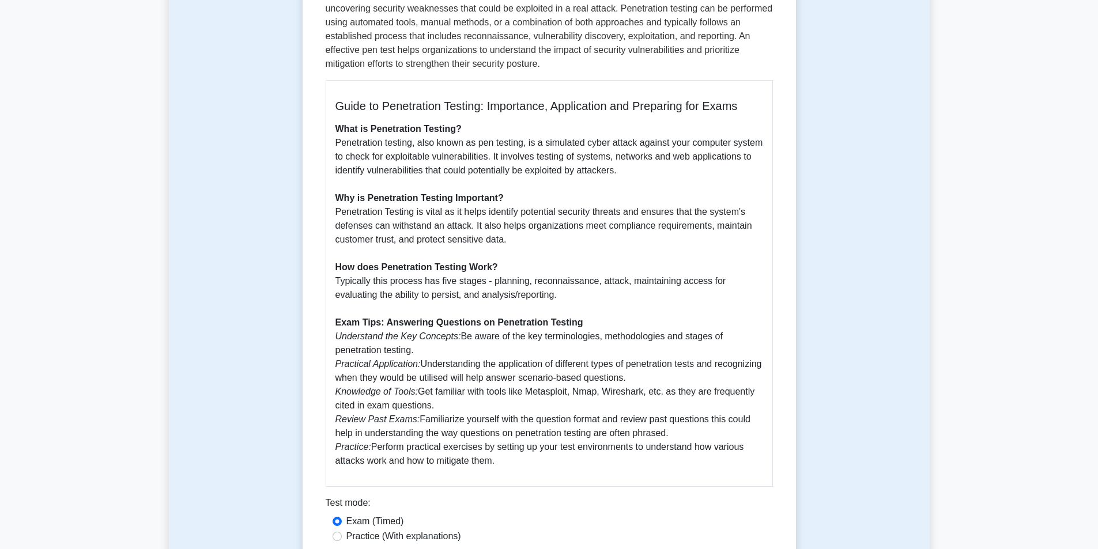
scroll to position [404, 0]
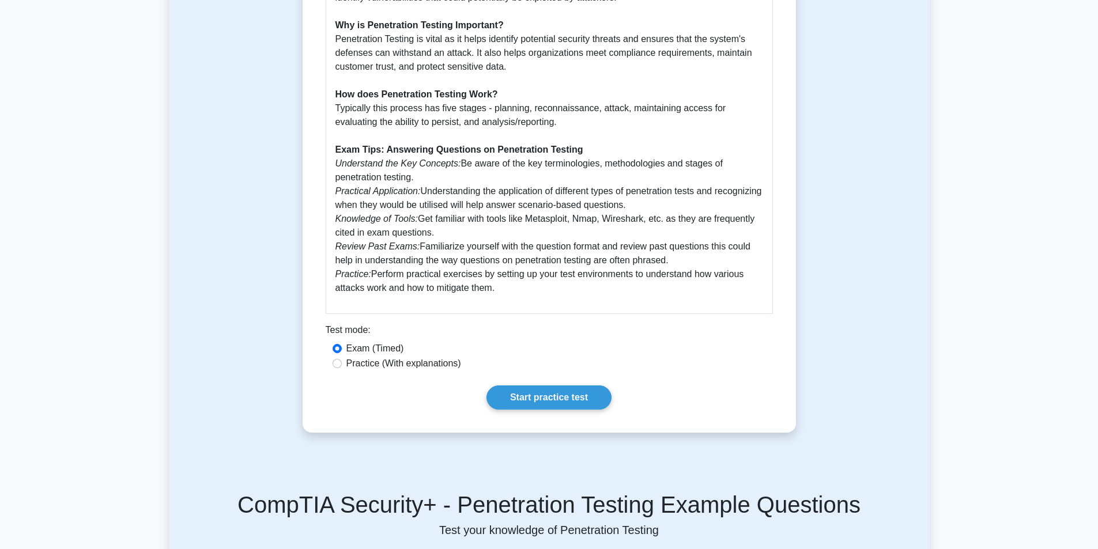
click at [522, 291] on p "What is Penetration Testing? Penetration testing, also known as pen testing, is…" at bounding box center [550, 122] width 428 height 346
copy div "Penetration Testing 5 minutes 5 Questions Penetration testing, also known as pe…"
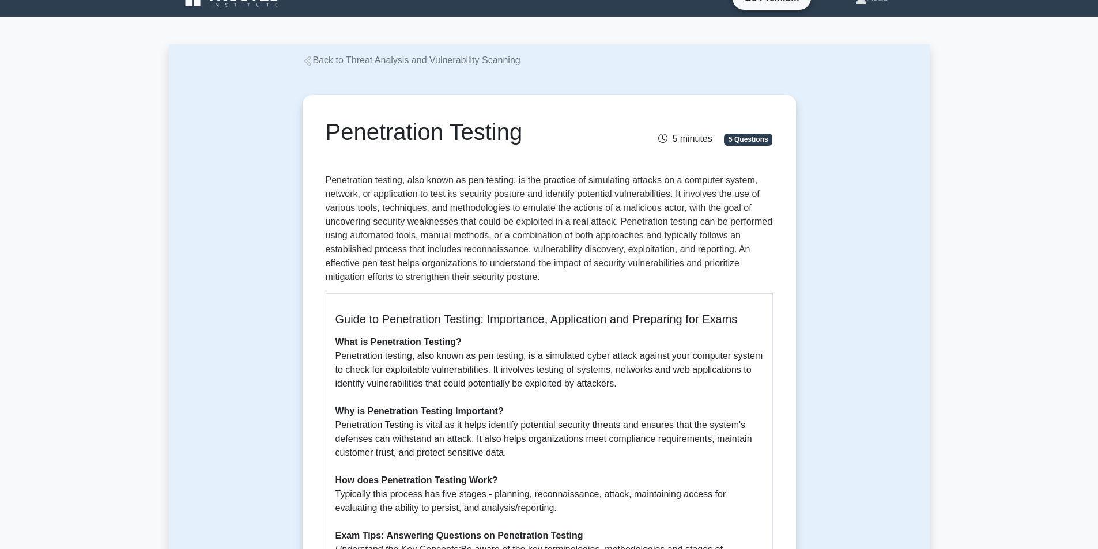
scroll to position [0, 0]
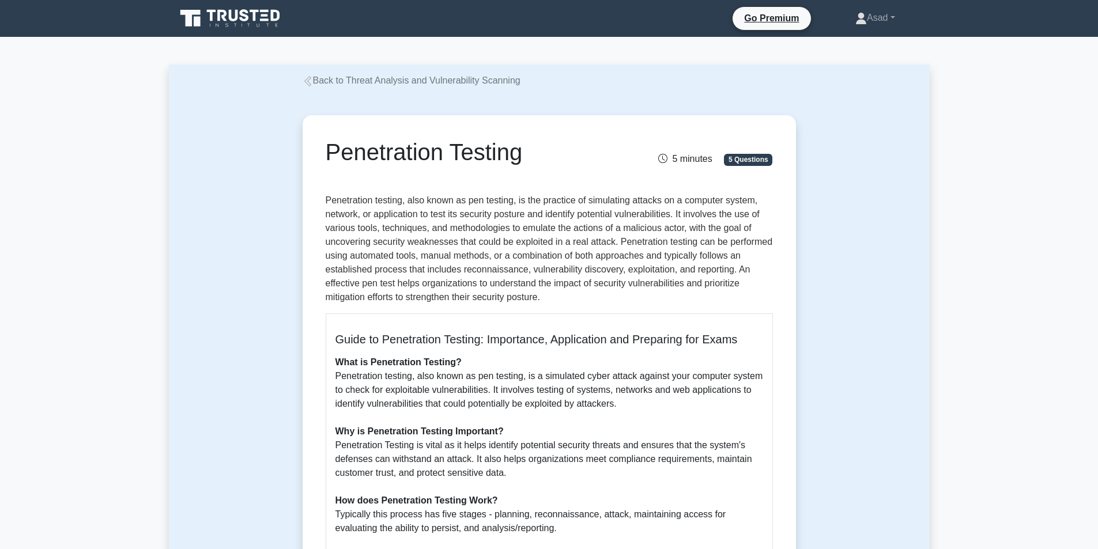
click at [311, 82] on icon at bounding box center [308, 81] width 10 height 10
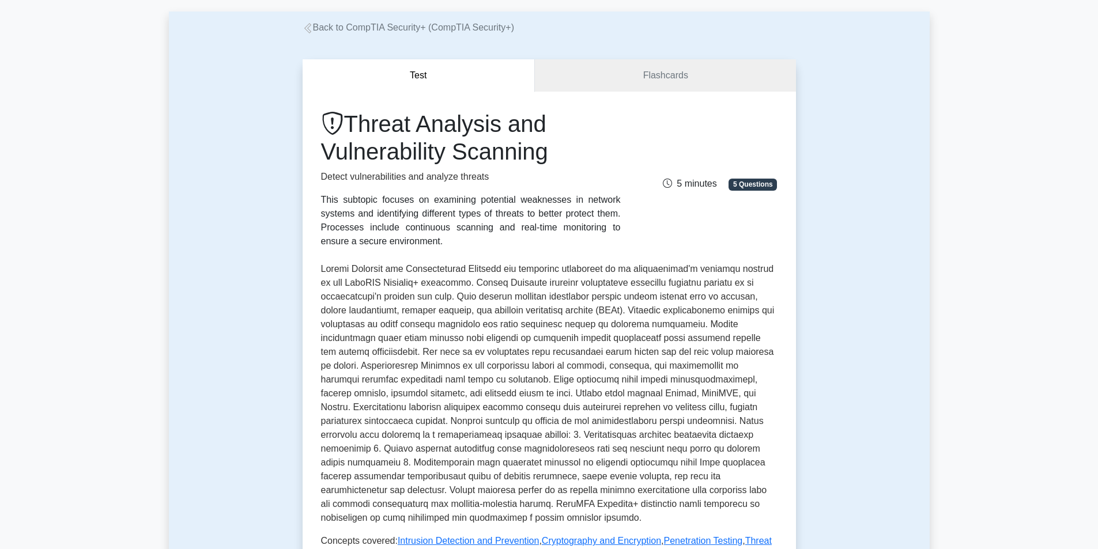
scroll to position [346, 0]
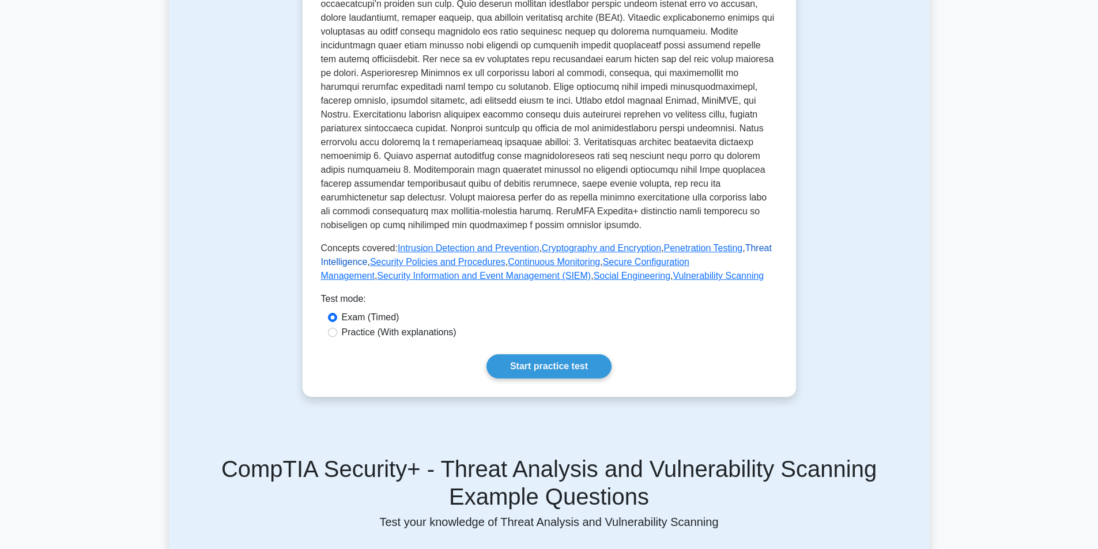
click at [748, 245] on link "Threat Intelligence" at bounding box center [546, 255] width 451 height 24
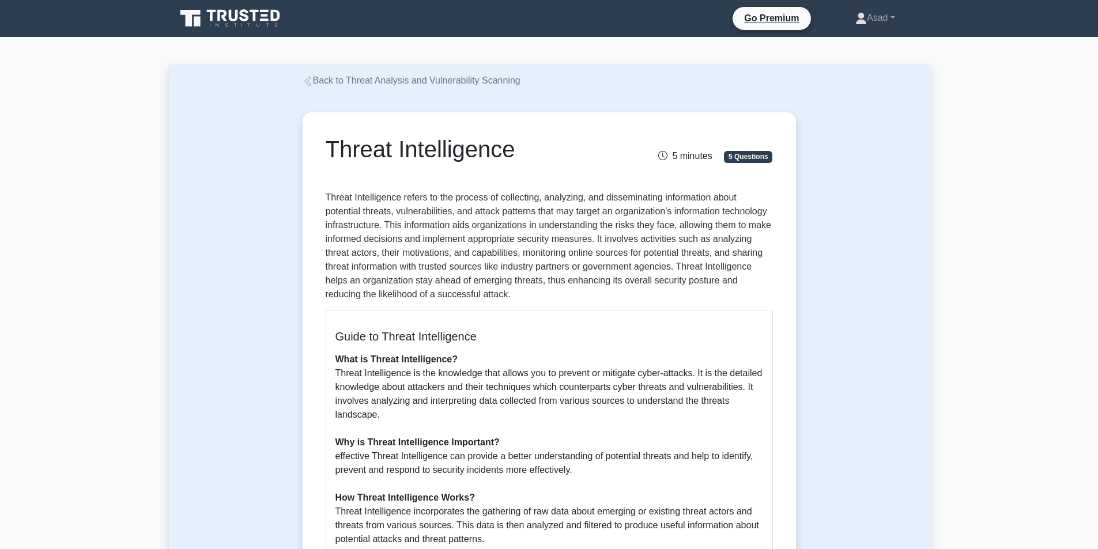
drag, startPoint x: 325, startPoint y: 142, endPoint x: 563, endPoint y: 149, distance: 238.8
click at [563, 149] on div "Threat Intelligence" at bounding box center [472, 151] width 307 height 32
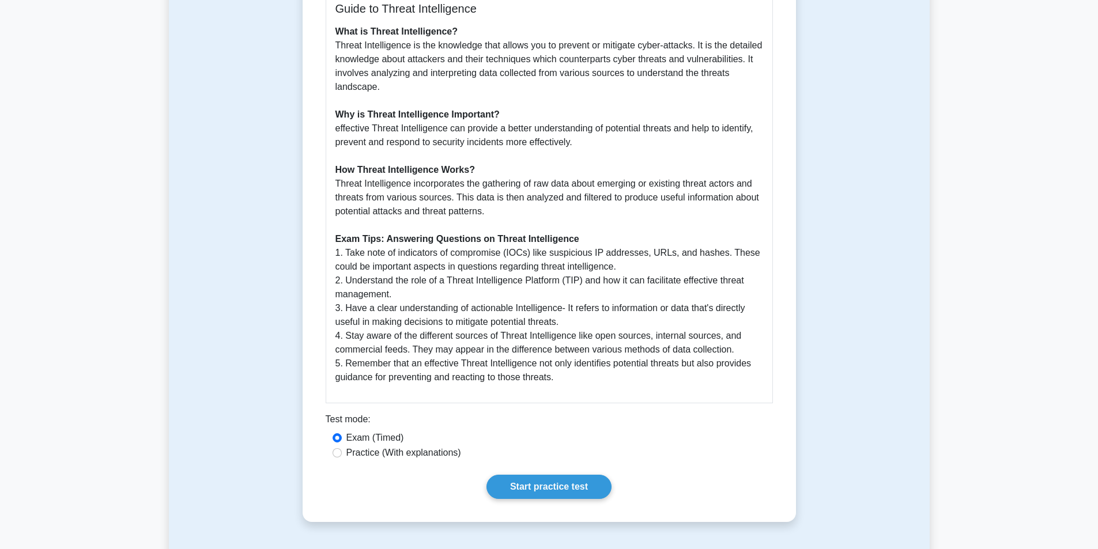
scroll to position [404, 0]
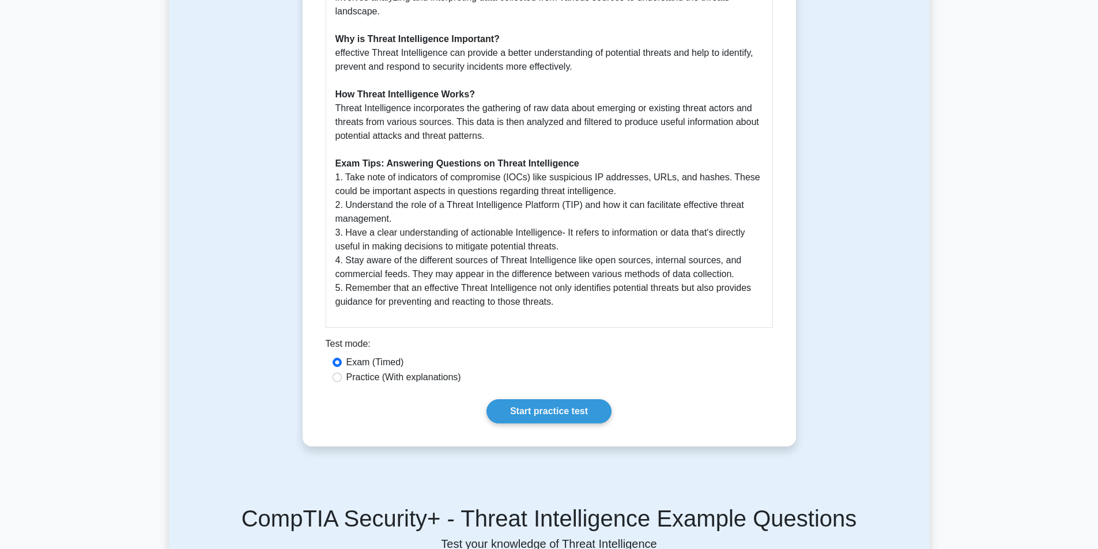
click at [573, 304] on p "What is Threat Intelligence? Threat Intelligence is the knowledge that allows y…" at bounding box center [550, 129] width 428 height 360
copy div "Threat Intelligence 5 minutes 5 Questions Threat Intelligence refers to the pro…"
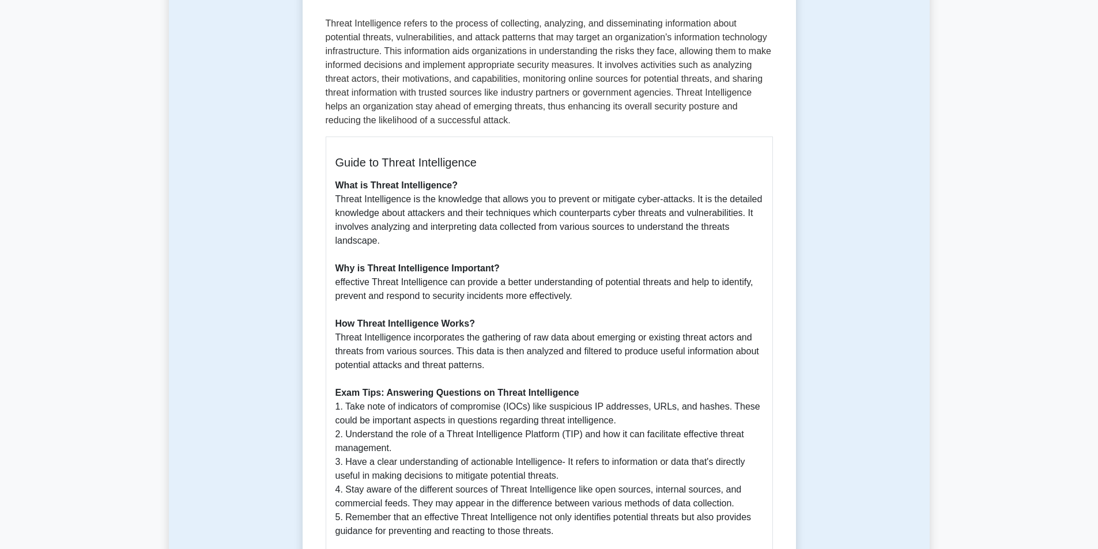
scroll to position [0, 0]
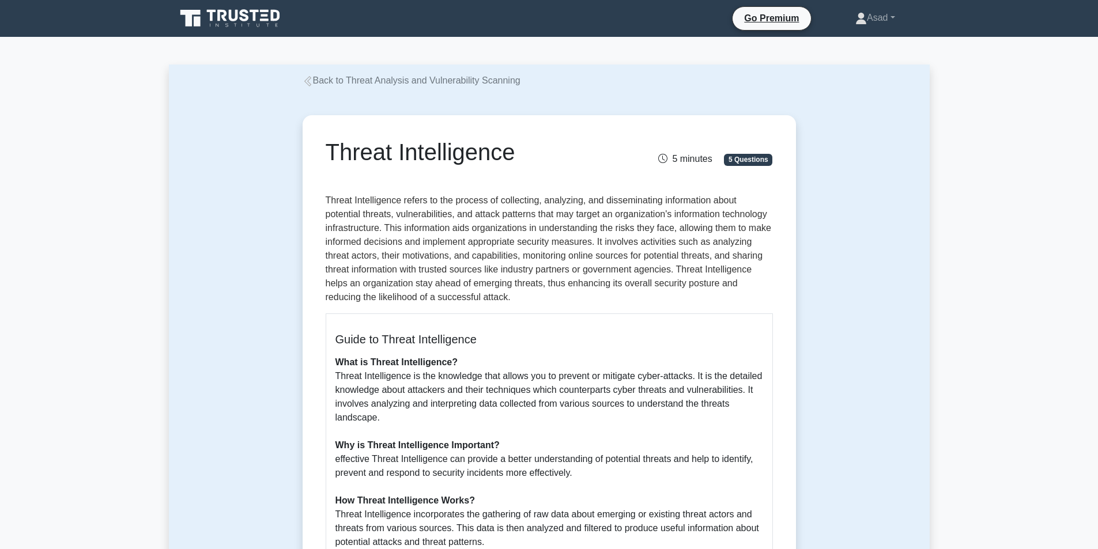
click at [337, 77] on link "Back to Threat Analysis and Vulnerability Scanning" at bounding box center [412, 81] width 218 height 10
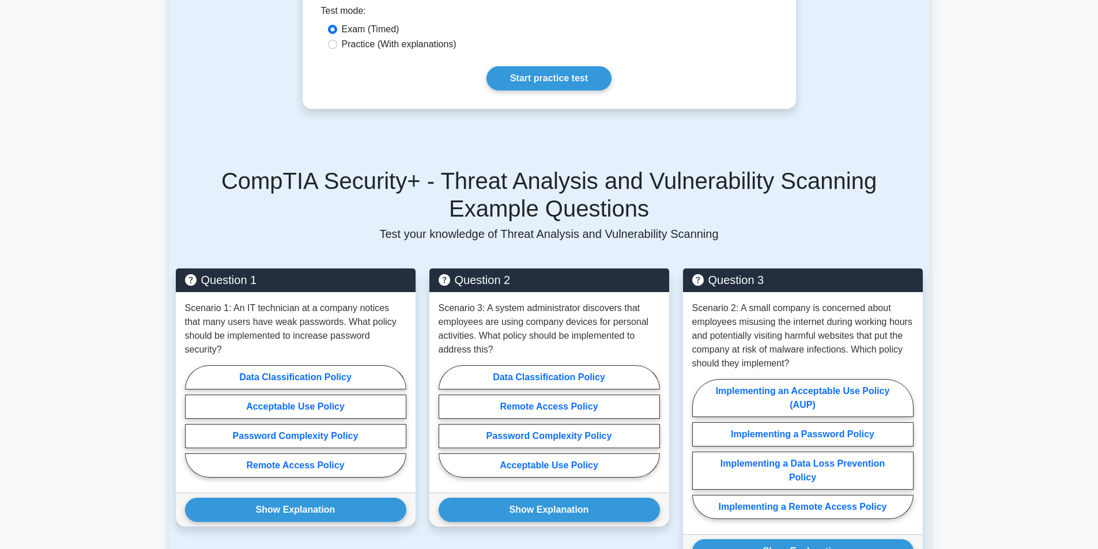
scroll to position [346, 0]
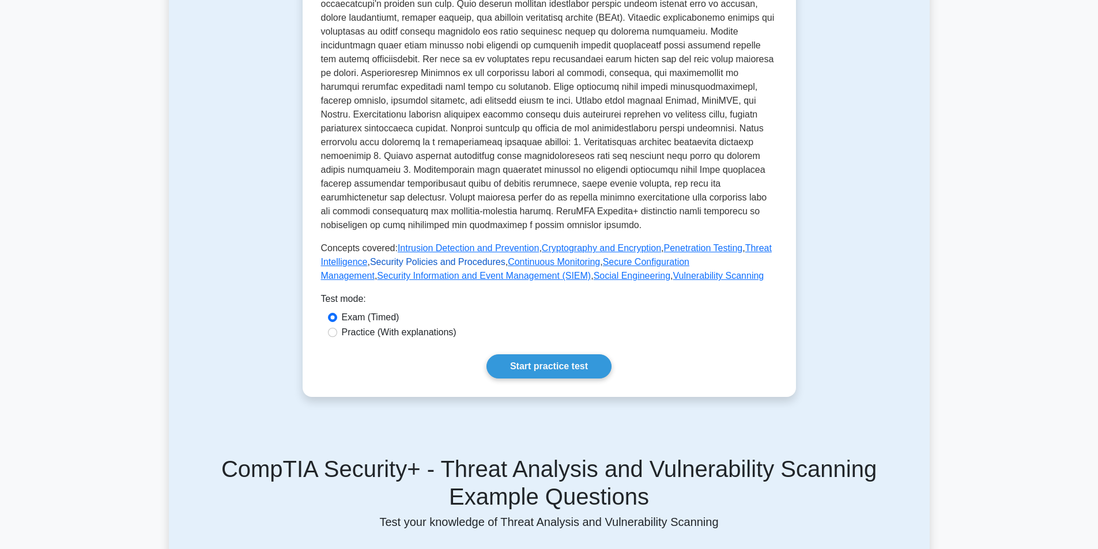
click at [416, 265] on link "Security Policies and Procedures" at bounding box center [437, 262] width 135 height 10
click at [537, 265] on link "Continuous Monitoring" at bounding box center [554, 262] width 92 height 10
click at [636, 264] on link "Secure Configuration Management" at bounding box center [505, 269] width 369 height 24
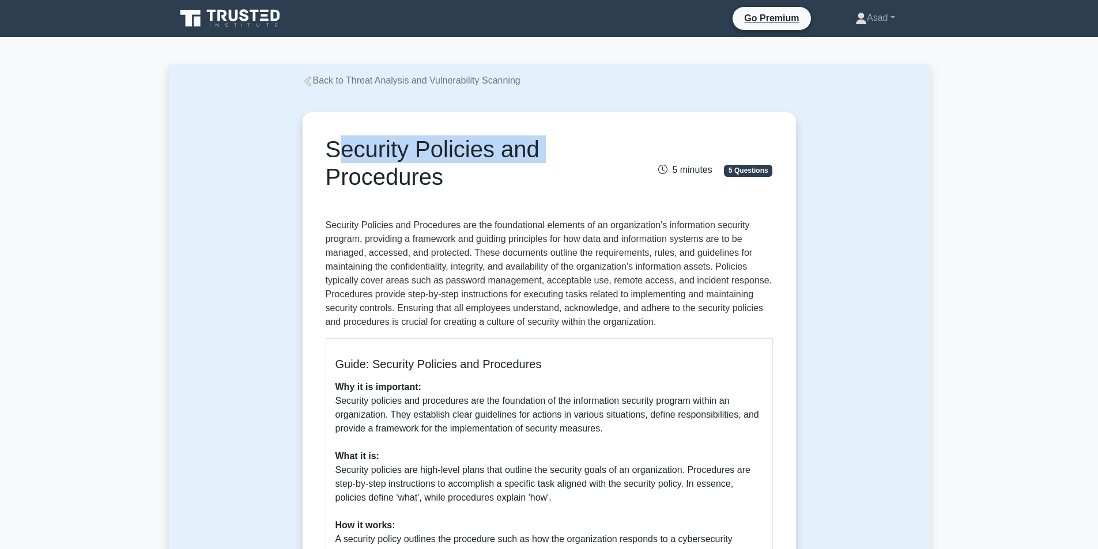
drag, startPoint x: 327, startPoint y: 140, endPoint x: 536, endPoint y: 145, distance: 209.4
click at [536, 145] on h1 "Security Policies and Procedures" at bounding box center [472, 162] width 293 height 55
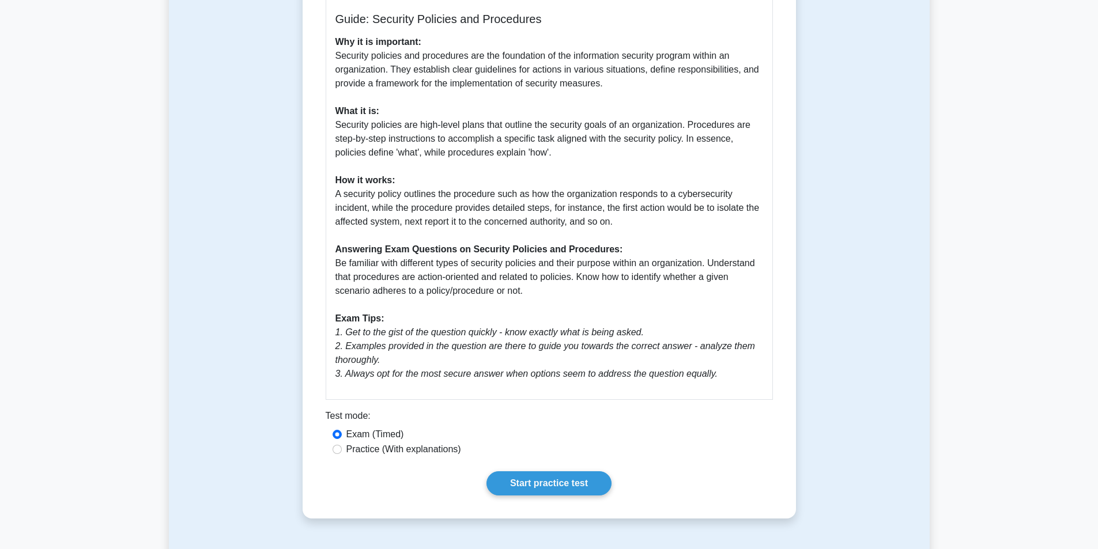
scroll to position [346, 0]
click at [555, 296] on p "Why it is important: Security policies and procedures are the foundation of the…" at bounding box center [550, 208] width 428 height 346
copy div "Security Policies and Procedures 5 minutes 5 Questions Security Policies and Pr…"
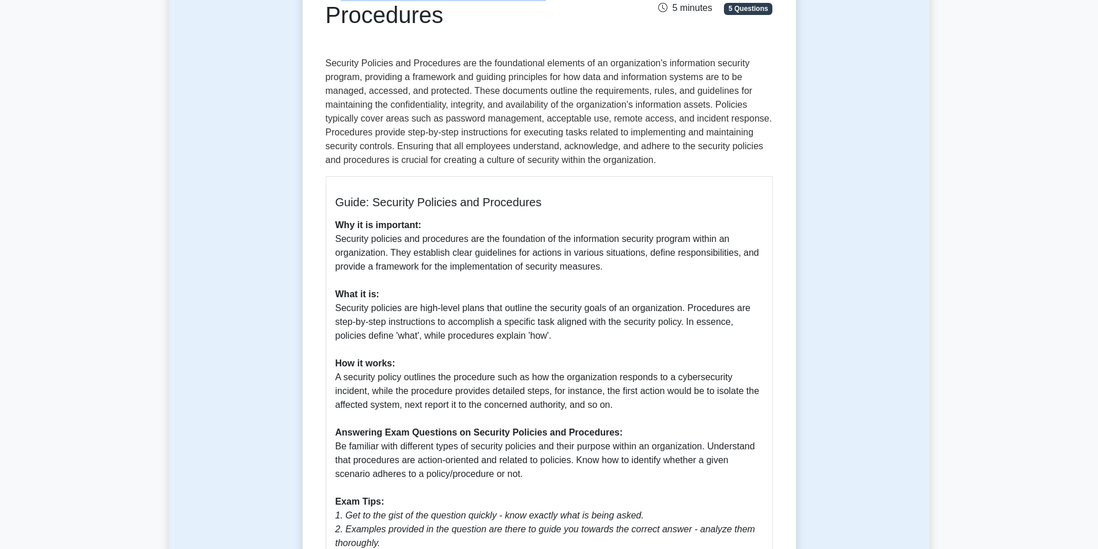
scroll to position [58, 0]
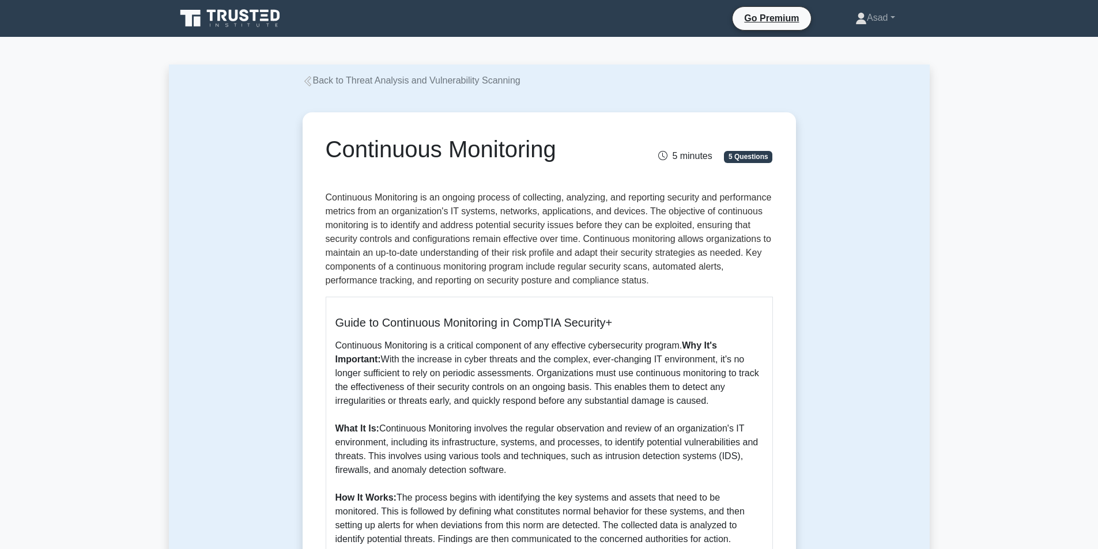
drag, startPoint x: 325, startPoint y: 148, endPoint x: 570, endPoint y: 144, distance: 244.5
click at [570, 144] on div "Continuous Monitoring" at bounding box center [472, 151] width 307 height 32
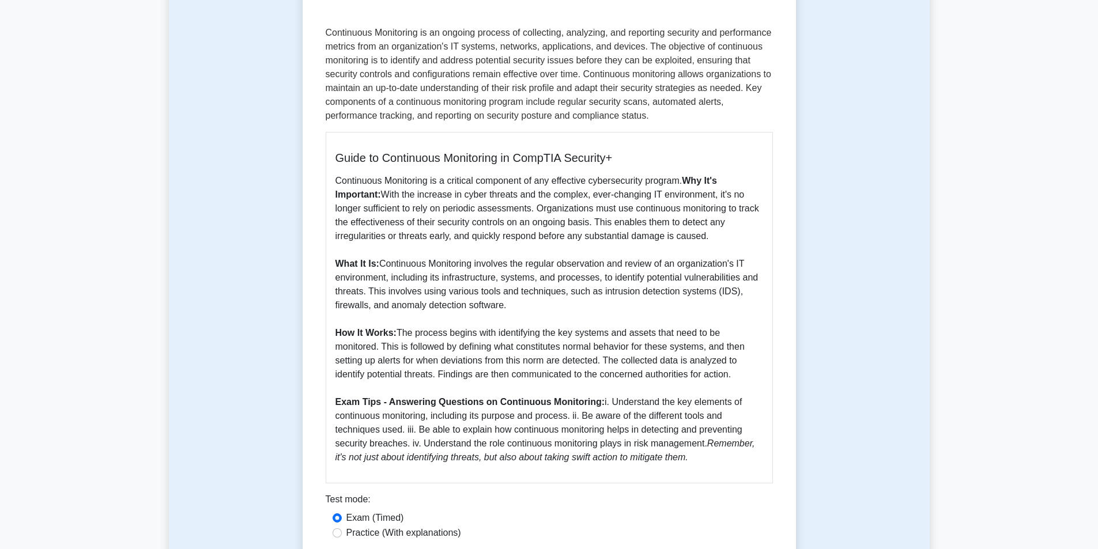
scroll to position [288, 0]
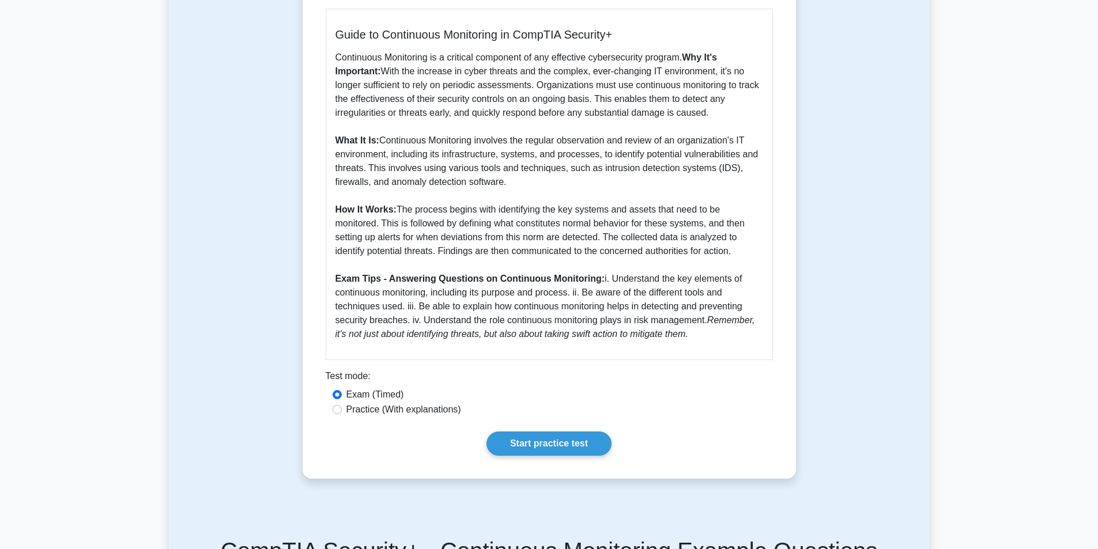
click at [747, 255] on p "Continuous Monitoring is a critical component of any effective cybersecurity pr…" at bounding box center [550, 196] width 428 height 291
copy div "Continuous Monitoring 5 minutes 5 Questions Continuous Monitoring is an ongoing…"
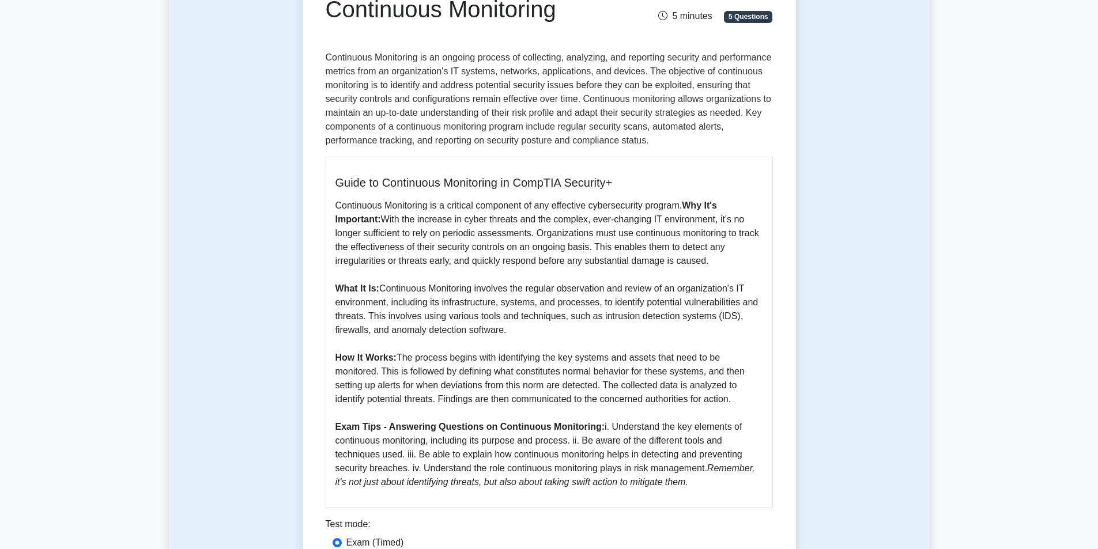
scroll to position [0, 0]
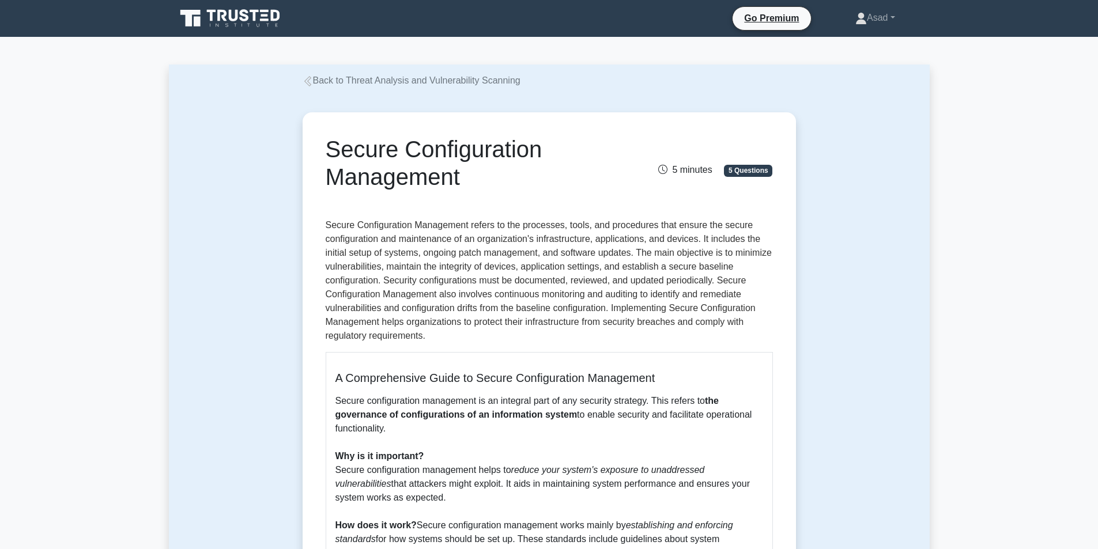
drag, startPoint x: 321, startPoint y: 142, endPoint x: 531, endPoint y: 192, distance: 215.7
click at [531, 192] on div "Secure Configuration Management" at bounding box center [472, 165] width 307 height 60
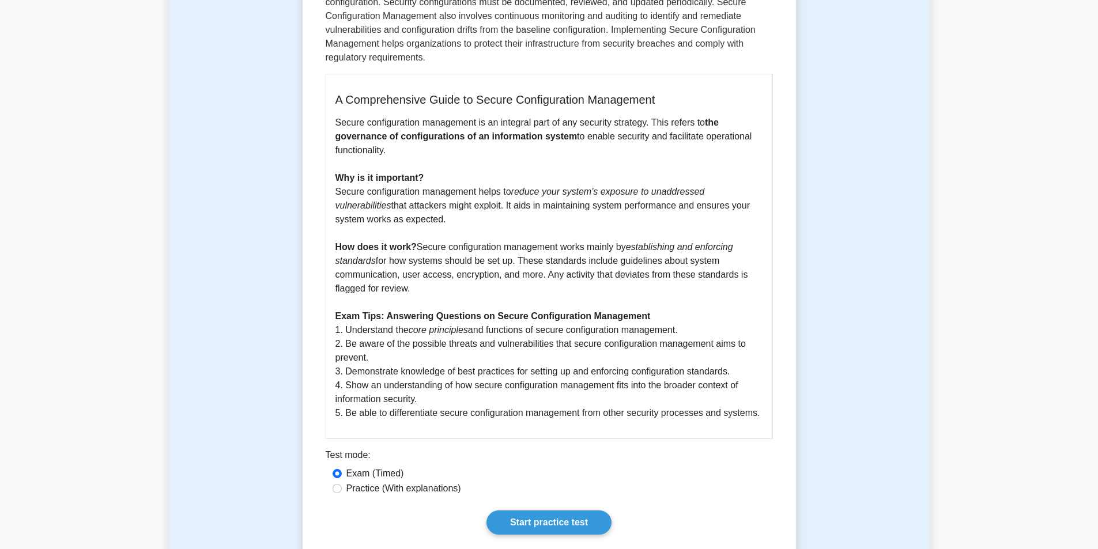
scroll to position [346, 0]
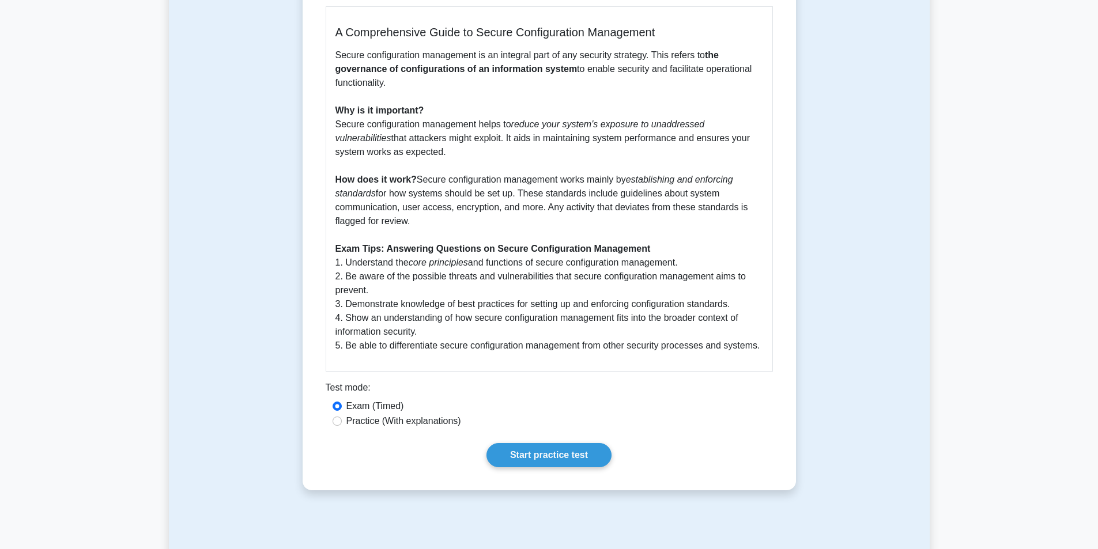
click at [437, 223] on p "Secure configuration management is an integral part of any security strategy. T…" at bounding box center [550, 200] width 428 height 304
copy div "Secure Configuration Management 5 minutes 5 Questions Secure Configuration Mana…"
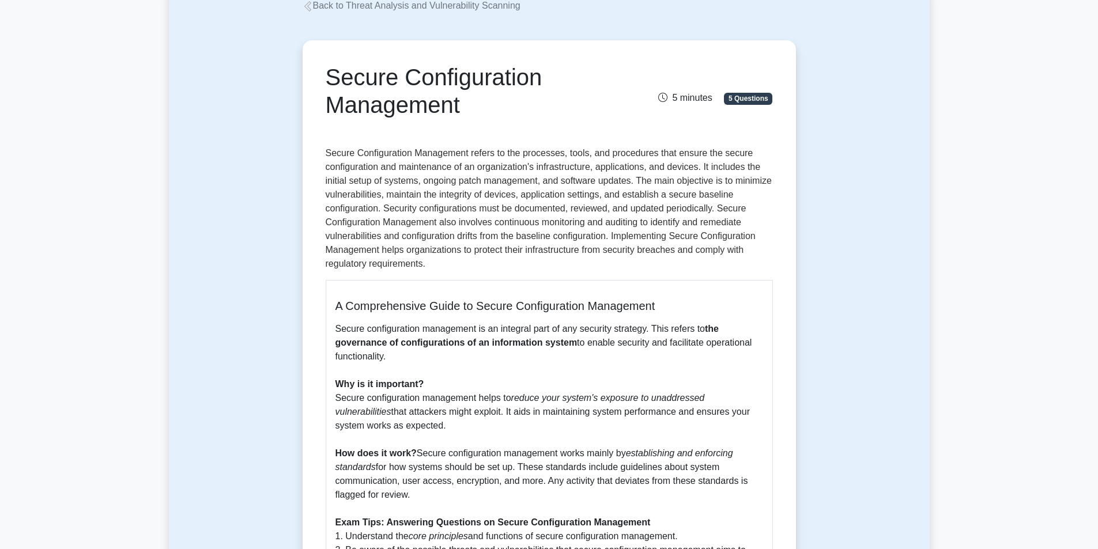
scroll to position [0, 0]
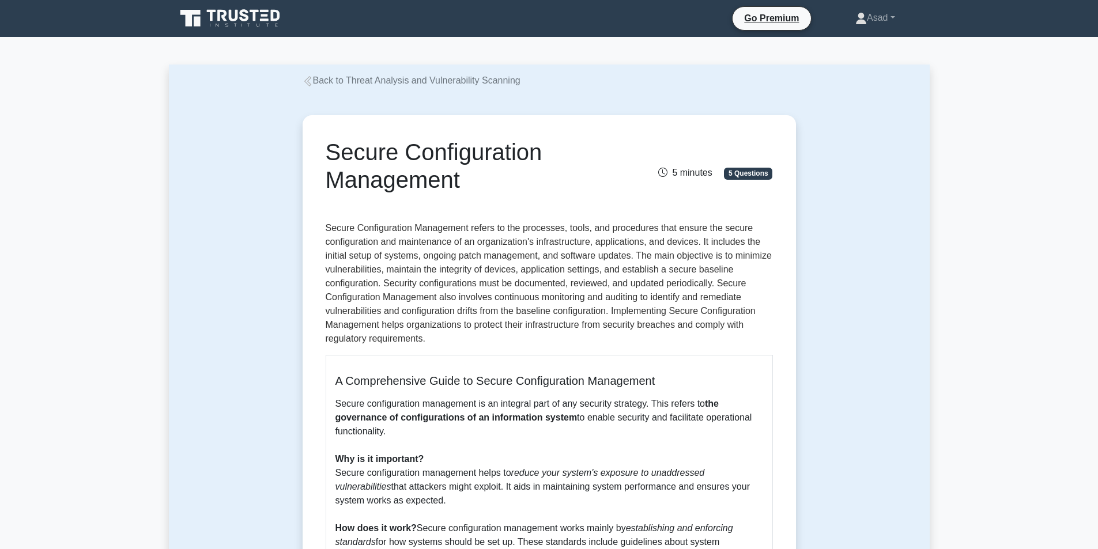
click at [310, 78] on icon at bounding box center [307, 81] width 7 height 10
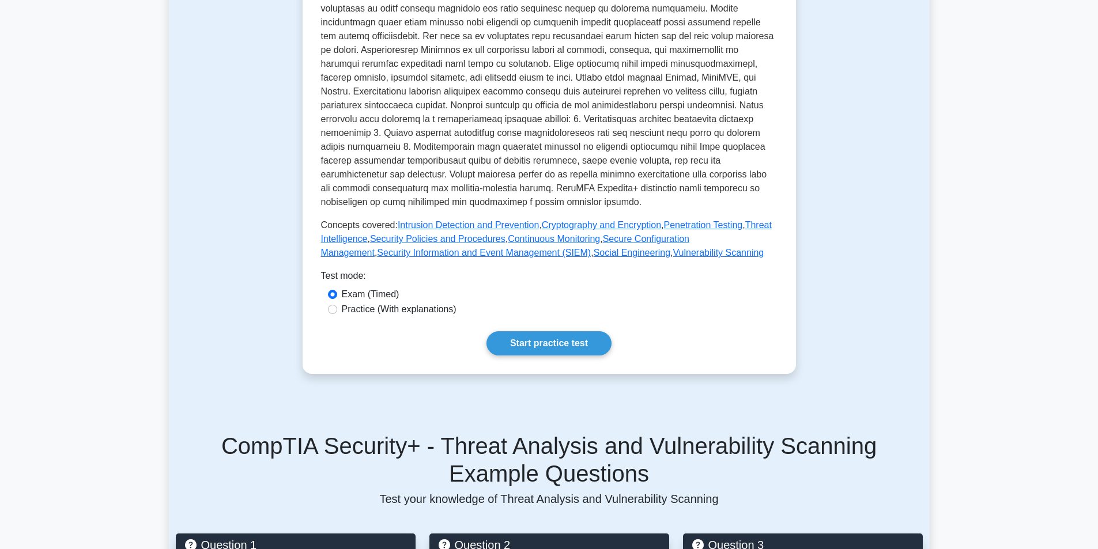
scroll to position [404, 0]
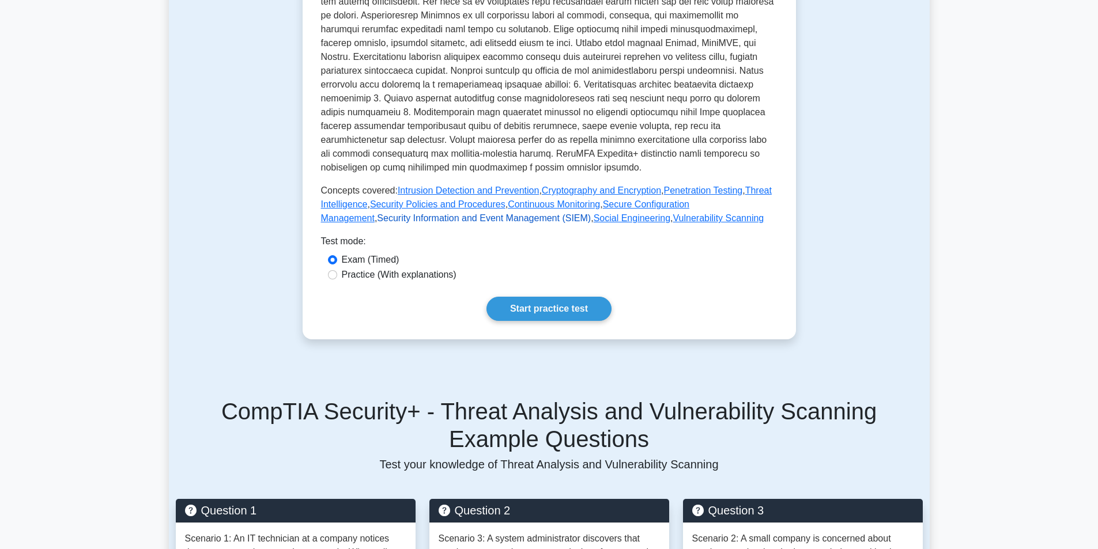
click at [591, 213] on link "Security Information and Event Management (SIEM)" at bounding box center [484, 218] width 214 height 10
click at [594, 222] on link "Social Engineering" at bounding box center [632, 218] width 77 height 10
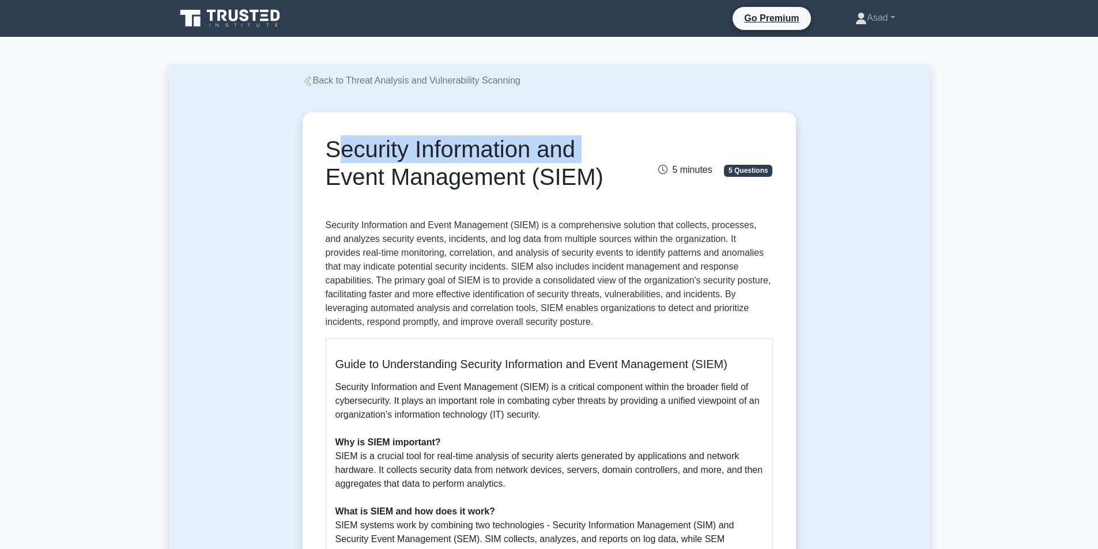
drag, startPoint x: 323, startPoint y: 147, endPoint x: 580, endPoint y: 146, distance: 257.2
click at [580, 146] on div "Security Information and Event Management (SIEM)" at bounding box center [472, 165] width 307 height 60
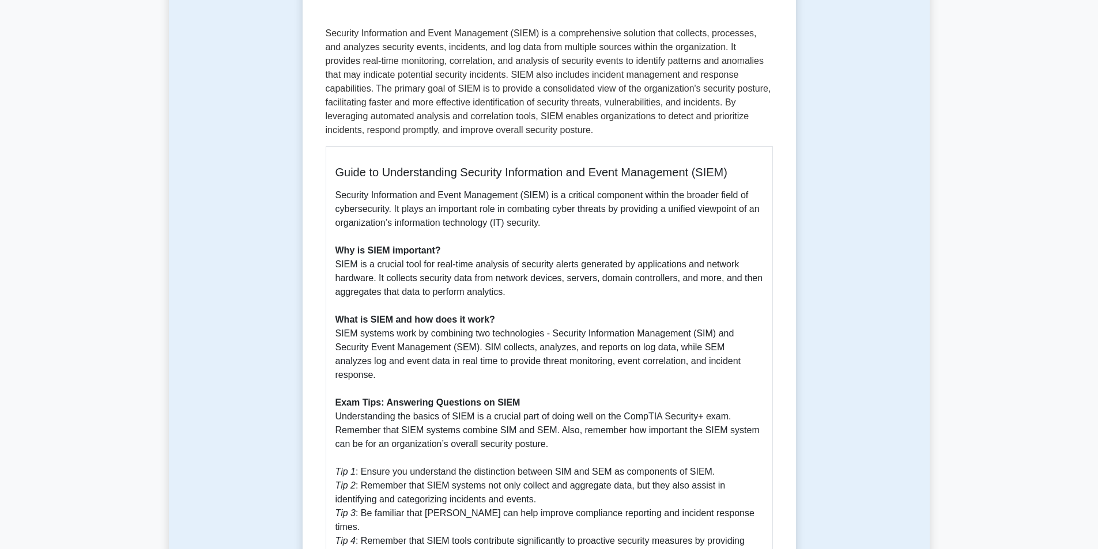
scroll to position [288, 0]
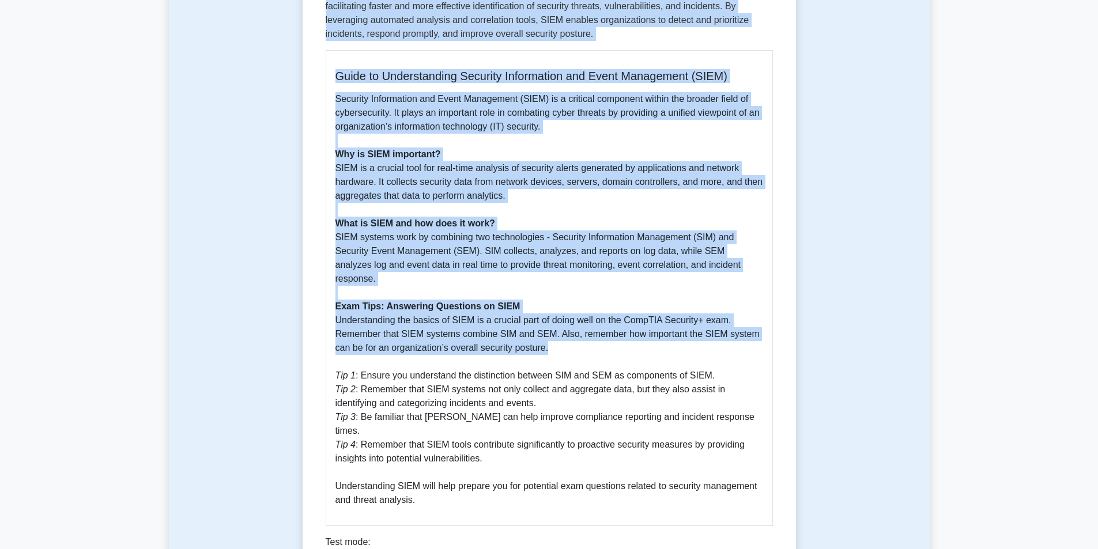
click at [559, 334] on p "Security Information and Event Management (SIEM) is a critical component within…" at bounding box center [550, 299] width 428 height 415
copy div "Security Information and Event Management (SIEM) 5 minutes 5 Questions Security…"
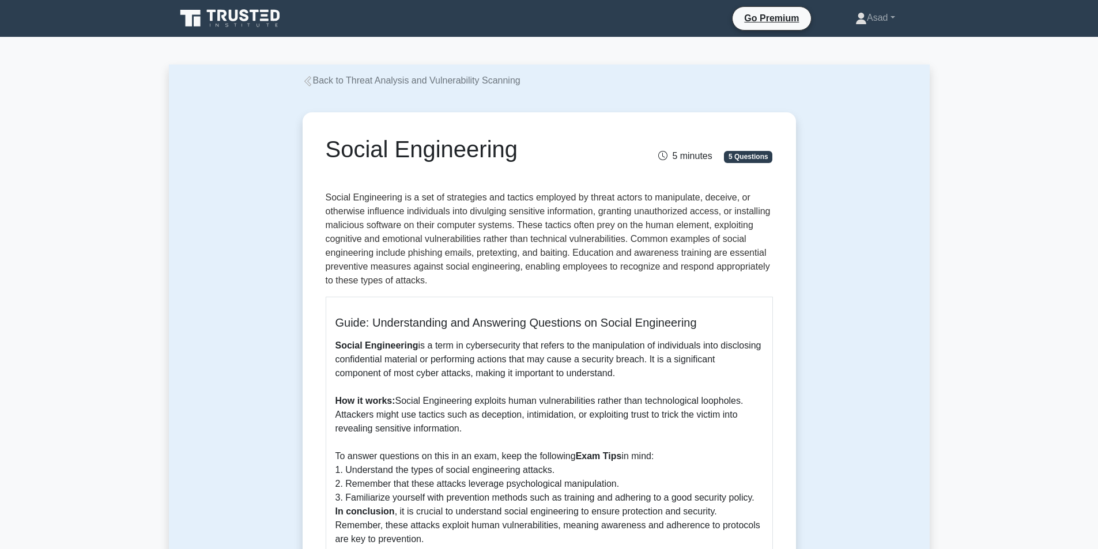
drag, startPoint x: 327, startPoint y: 148, endPoint x: 521, endPoint y: 142, distance: 194.4
click at [521, 142] on h1 "Social Engineering" at bounding box center [472, 149] width 293 height 28
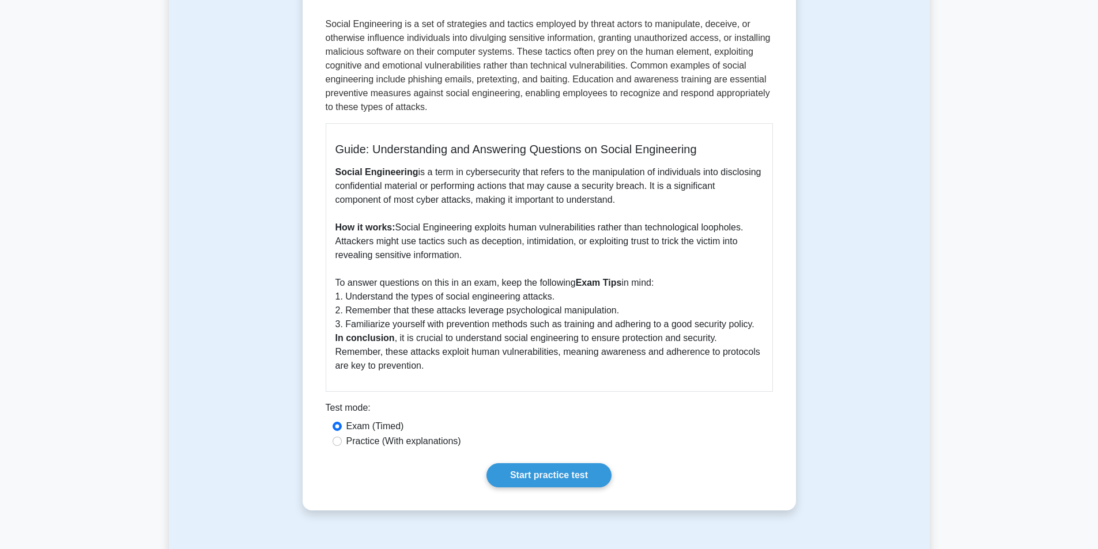
scroll to position [173, 0]
click at [468, 255] on p "Social Engineering is a term in cybersecurity that refers to the manipulation o…" at bounding box center [550, 270] width 428 height 208
copy div "Social Engineering 5 minutes 5 Questions Social Engineering is a set of strateg…"
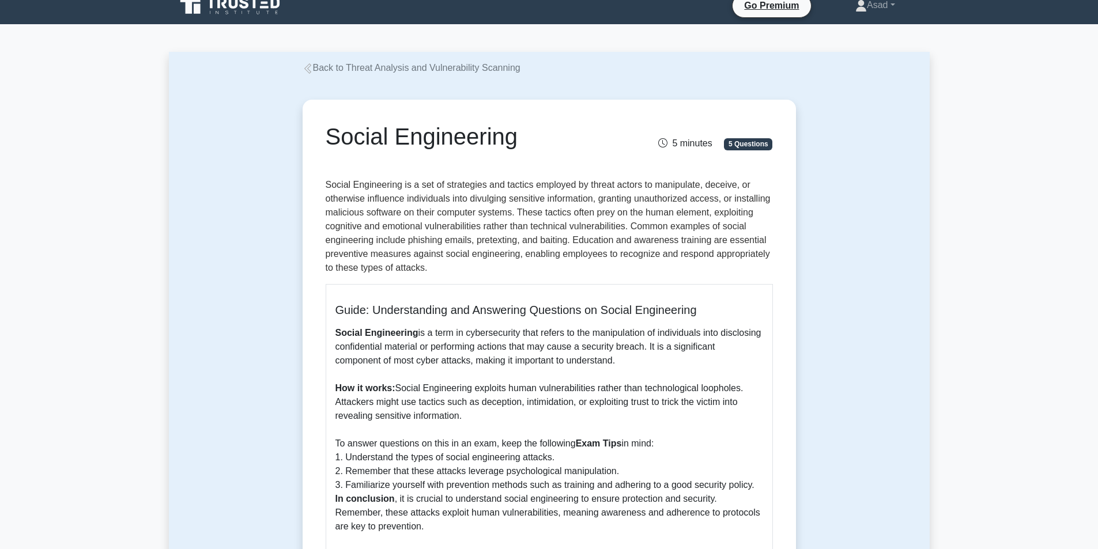
scroll to position [0, 0]
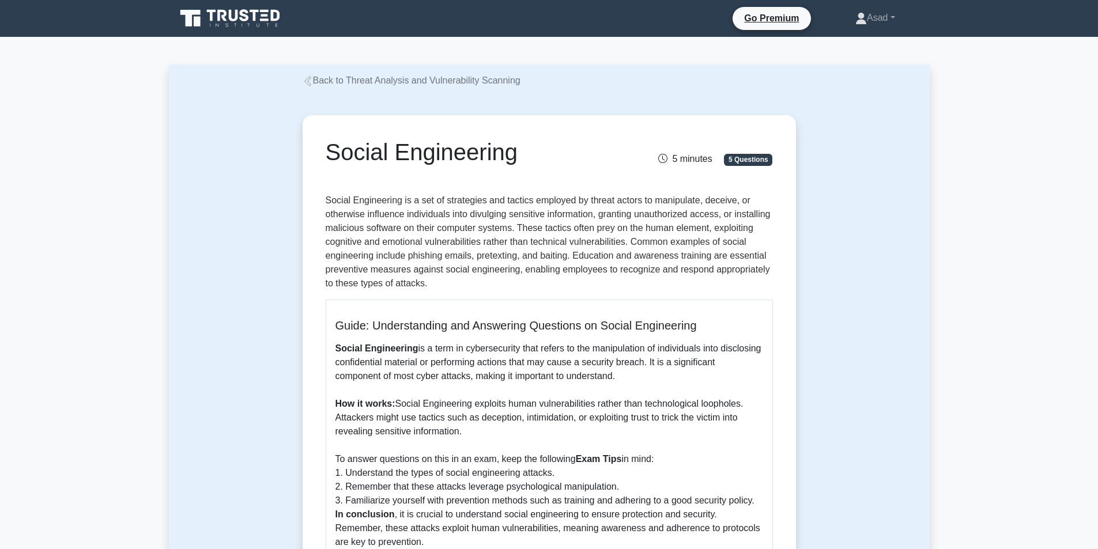
click at [326, 83] on link "Back to Threat Analysis and Vulnerability Scanning" at bounding box center [412, 81] width 218 height 10
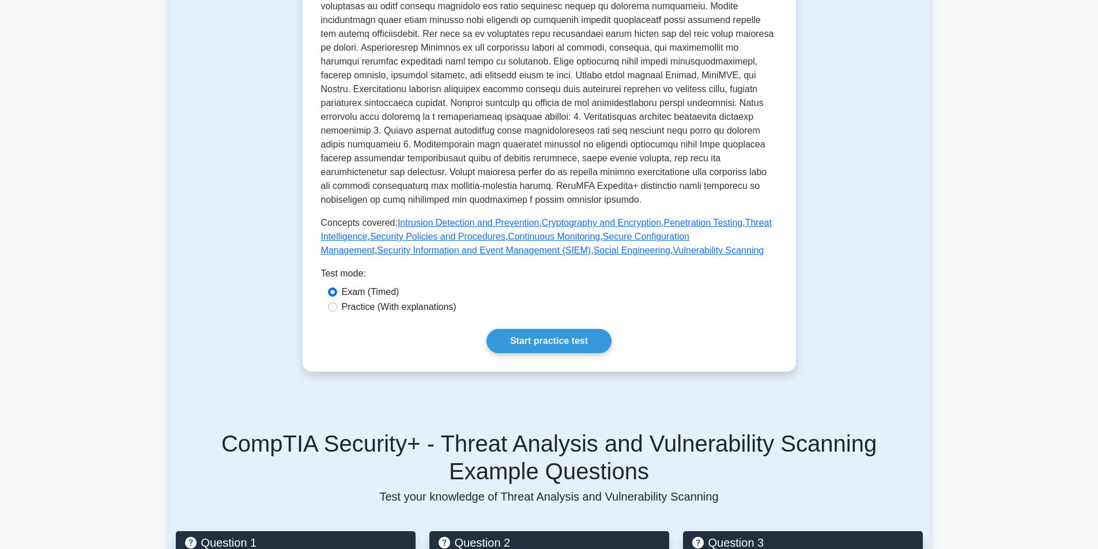
scroll to position [346, 0]
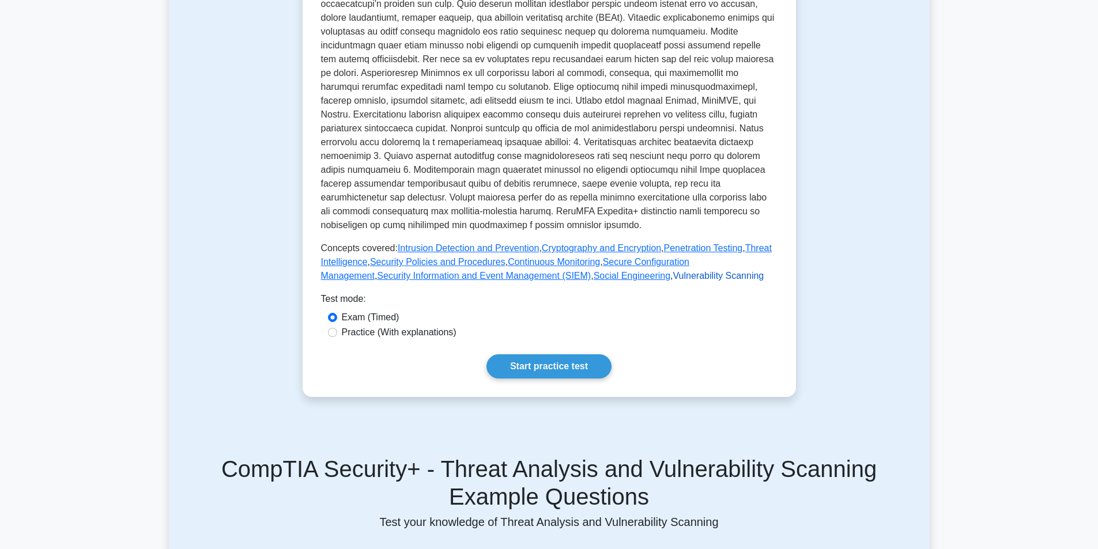
click at [673, 277] on link "Vulnerability Scanning" at bounding box center [718, 276] width 91 height 10
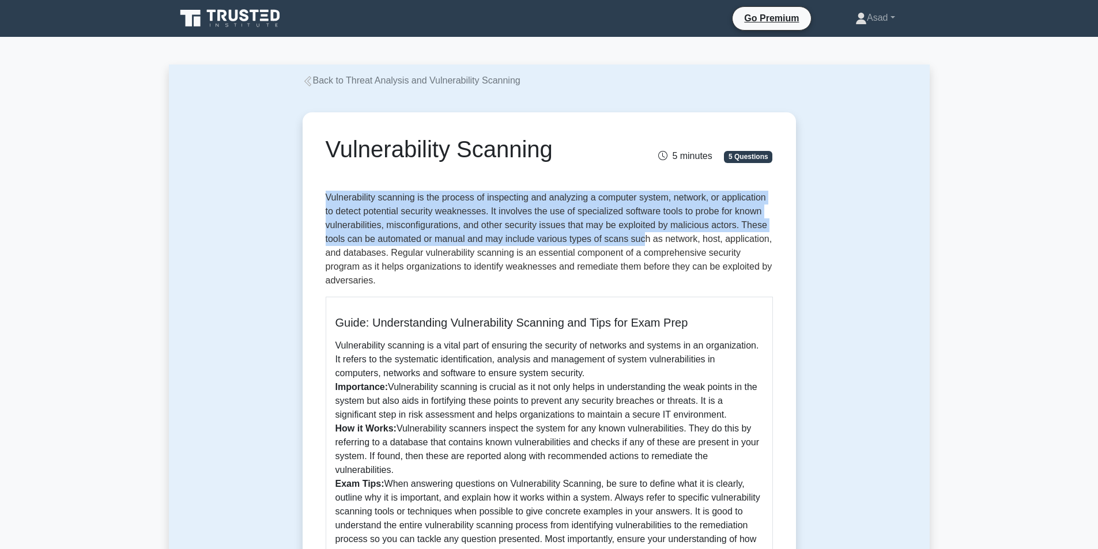
drag, startPoint x: 323, startPoint y: 198, endPoint x: 645, endPoint y: 243, distance: 324.3
click at [645, 243] on div "Vulnerability Scanning 5 minutes 5 Questions Guide: Understanding Vulnerability…" at bounding box center [549, 405] width 484 height 577
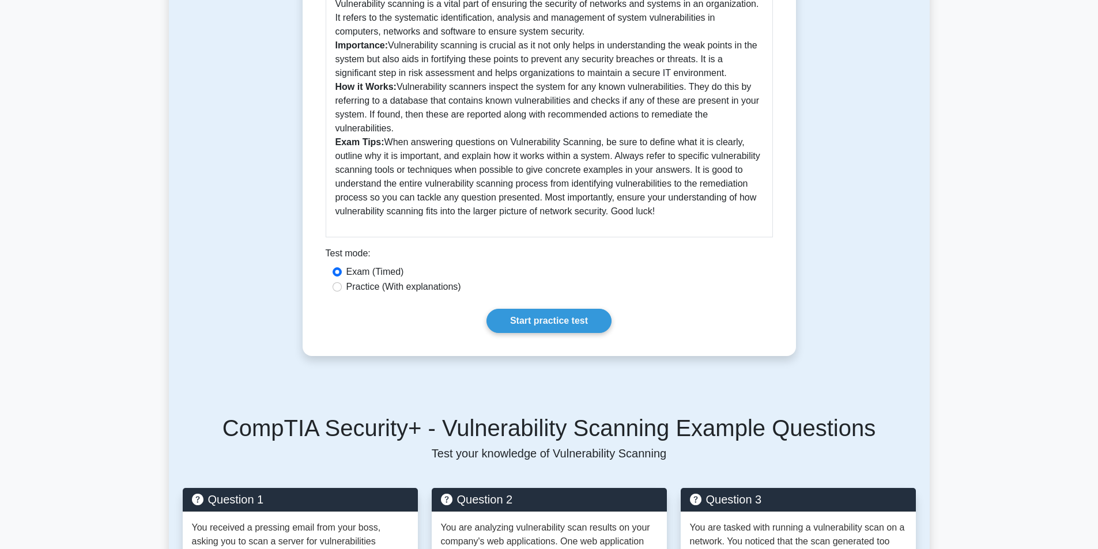
scroll to position [231, 0]
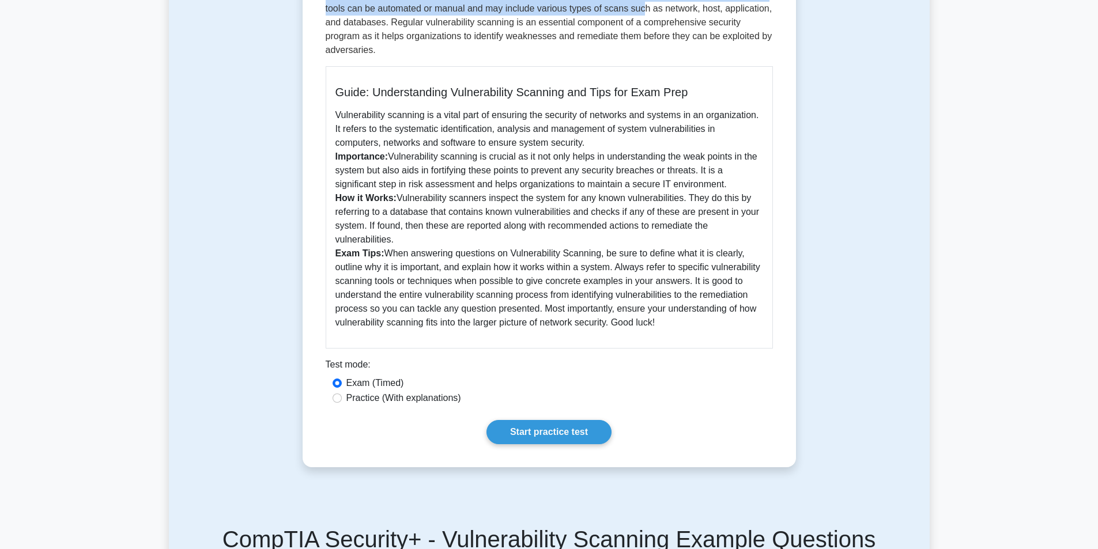
click at [422, 235] on p "Vulnerability scanning is a vital part of ensuring the security of networks and…" at bounding box center [550, 218] width 428 height 221
copy div "Vulnerability scanning is the process of inspecting and analyzing a computer sy…"
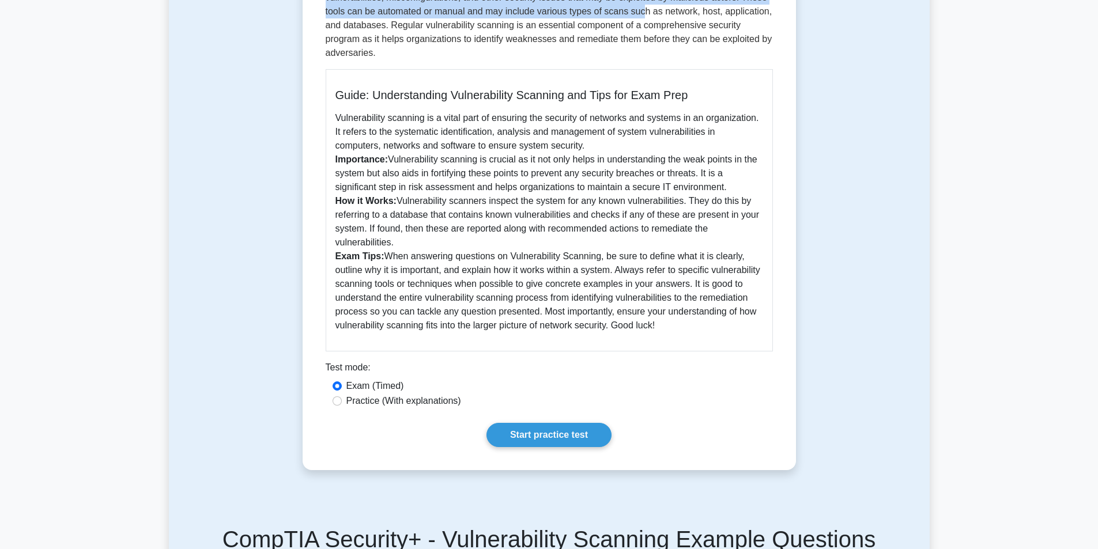
scroll to position [0, 0]
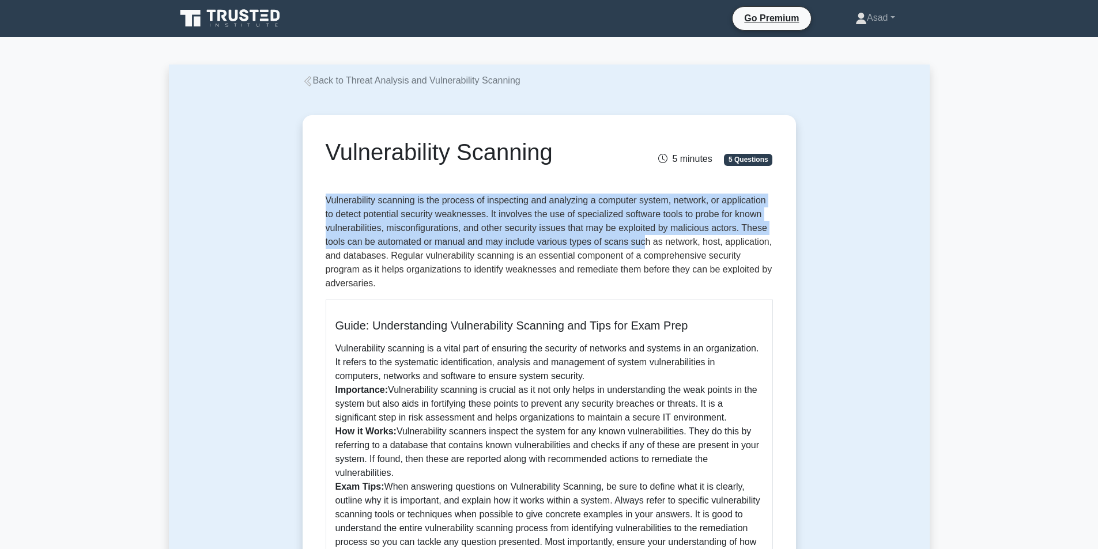
click at [304, 79] on icon at bounding box center [308, 81] width 10 height 10
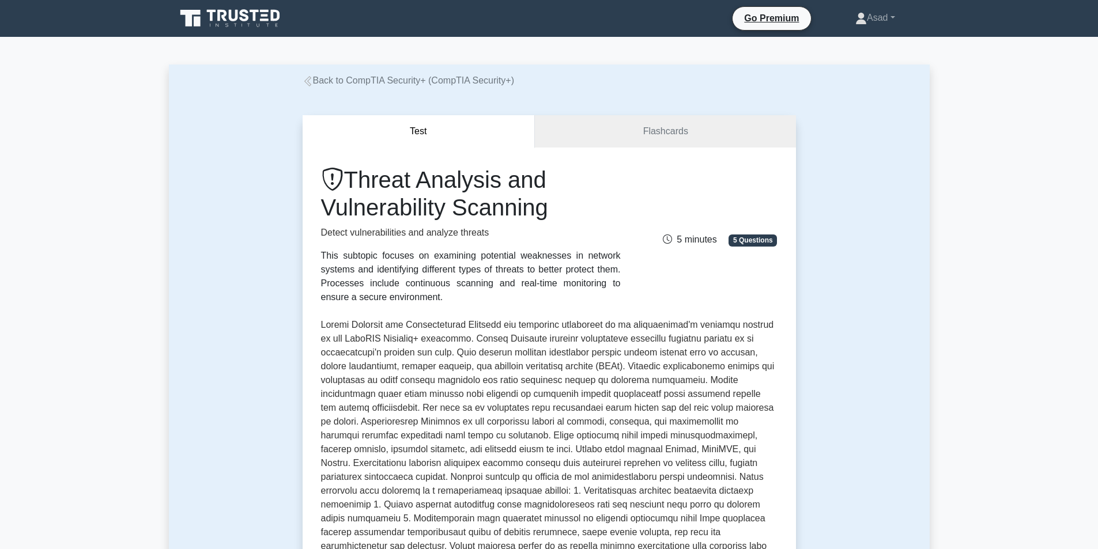
click at [307, 80] on icon at bounding box center [308, 81] width 10 height 10
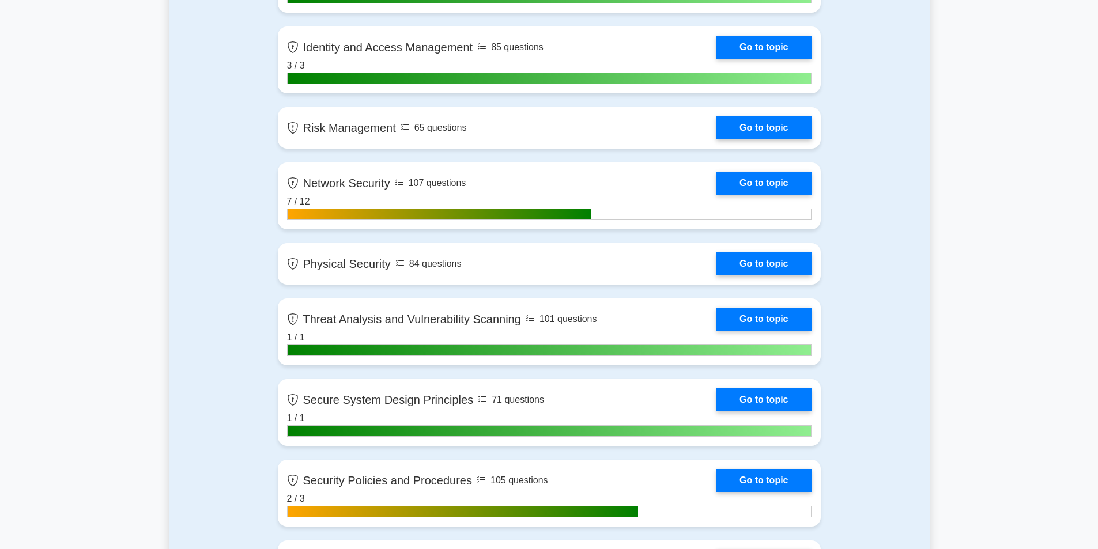
scroll to position [1038, 0]
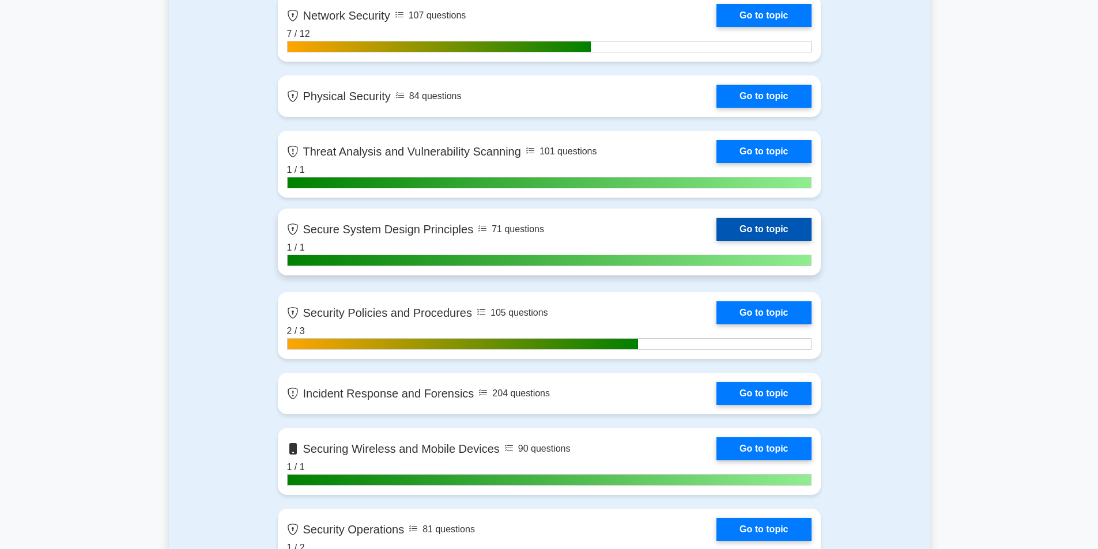
click at [717, 228] on link "Go to topic" at bounding box center [764, 229] width 95 height 23
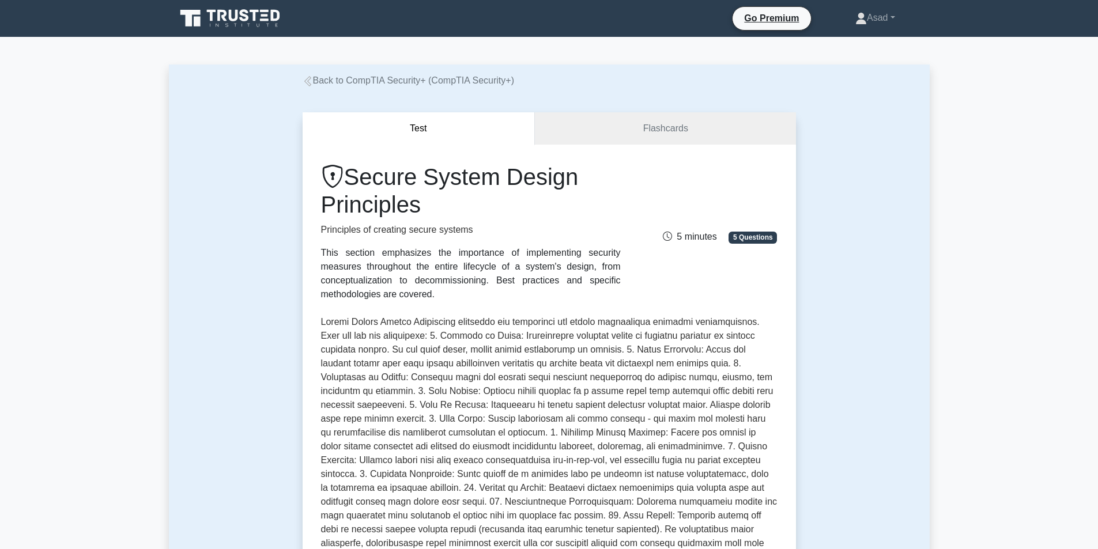
drag, startPoint x: 353, startPoint y: 179, endPoint x: 431, endPoint y: 204, distance: 81.5
click at [431, 204] on h1 "Secure System Design Principles" at bounding box center [471, 190] width 300 height 55
copy h1 "Secure System Design Principles"
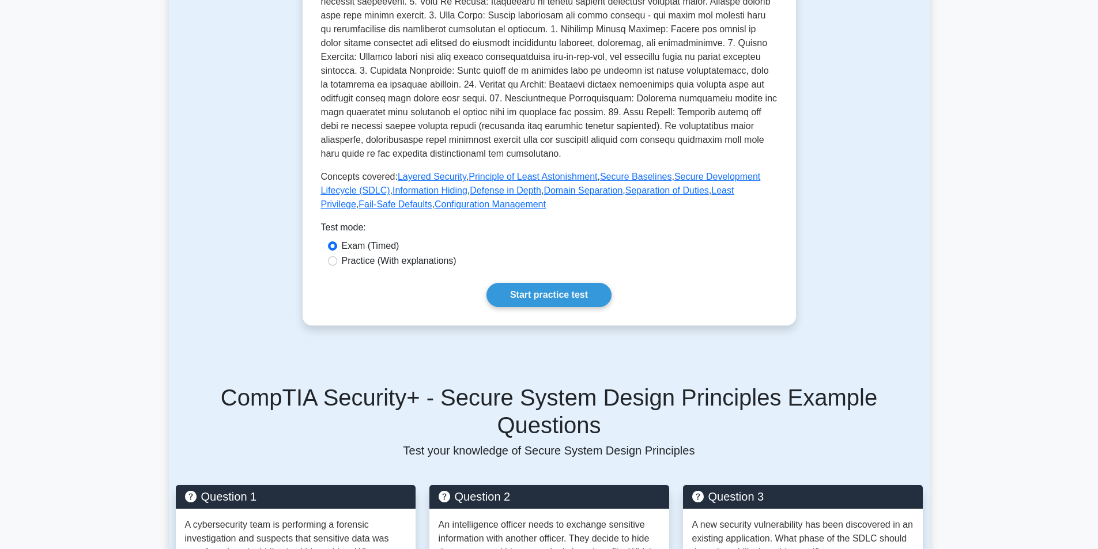
scroll to position [288, 0]
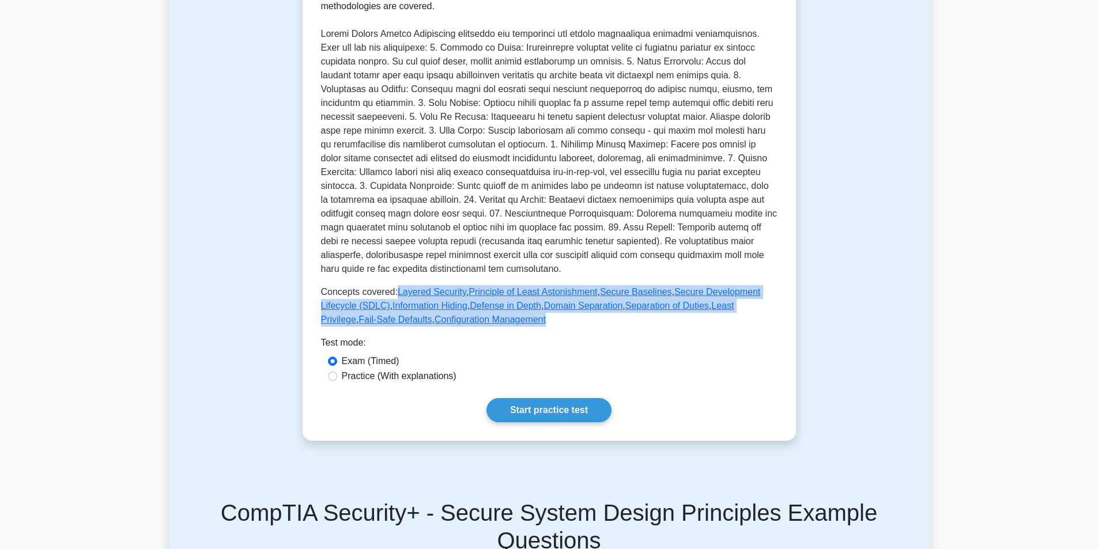
drag, startPoint x: 393, startPoint y: 263, endPoint x: 477, endPoint y: 290, distance: 89.0
click at [477, 290] on p "Concepts covered: Layered Security , Principle of Least Astonishment , Secure B…" at bounding box center [549, 306] width 457 height 42
copy p "Layered Security , Principle of Least Astonishment , Secure Baselines , Secure …"
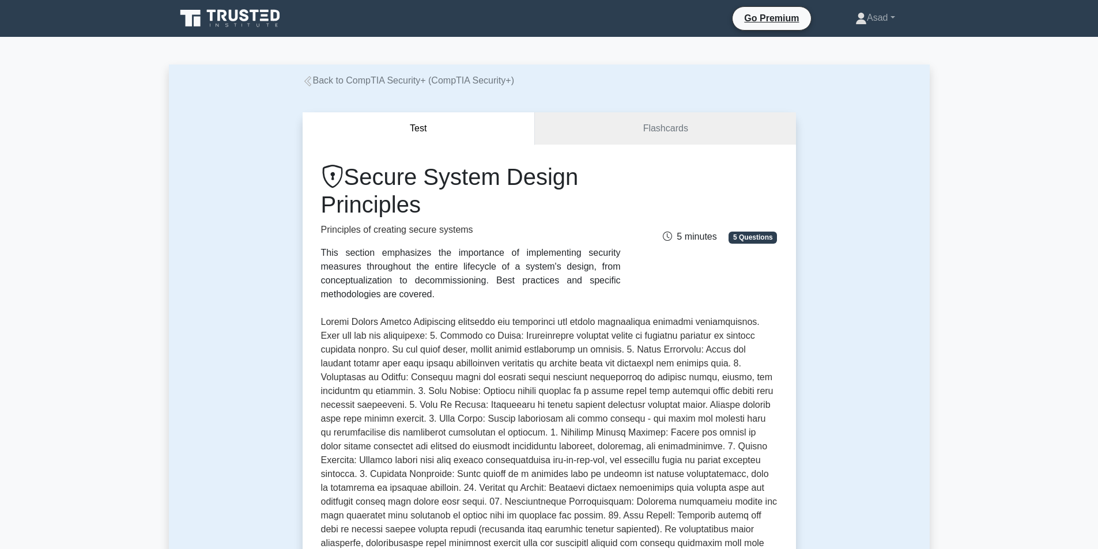
scroll to position [346, 0]
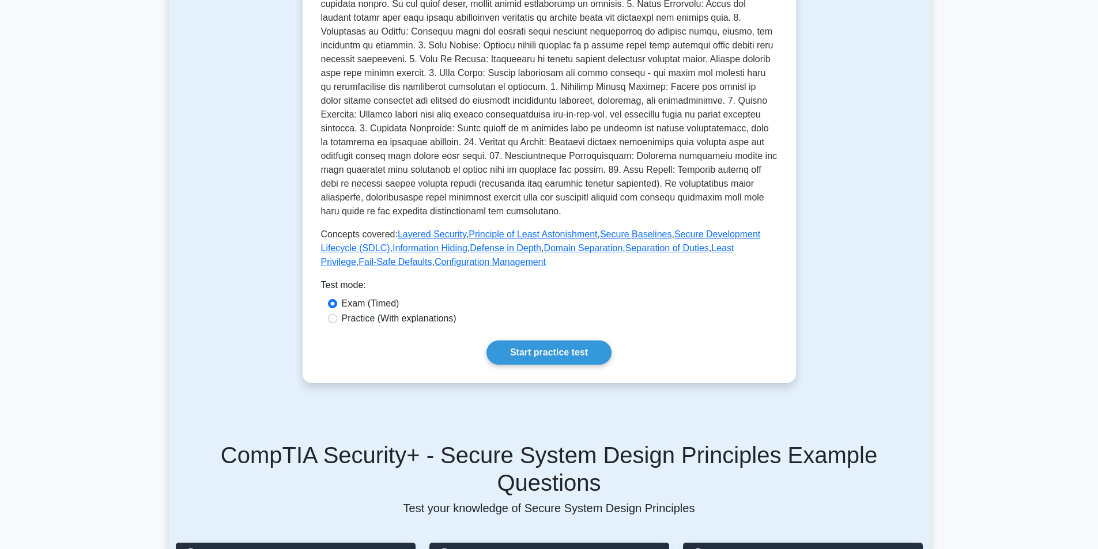
click at [590, 278] on div "Test mode:" at bounding box center [549, 287] width 457 height 18
